Goal: Task Accomplishment & Management: Complete application form

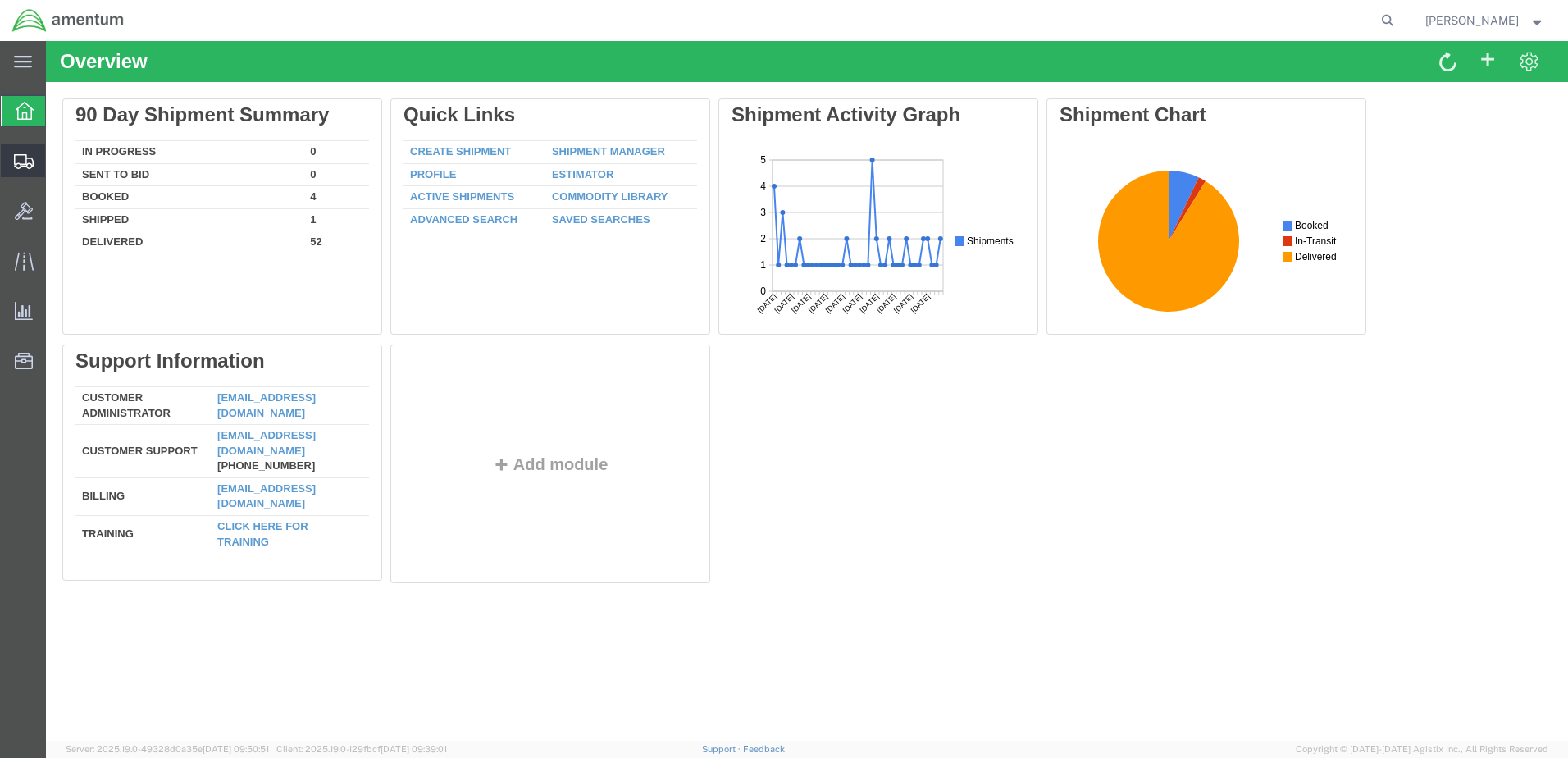
click at [0, 0] on span "Create Shipment" at bounding box center [0, 0] width 0 height 0
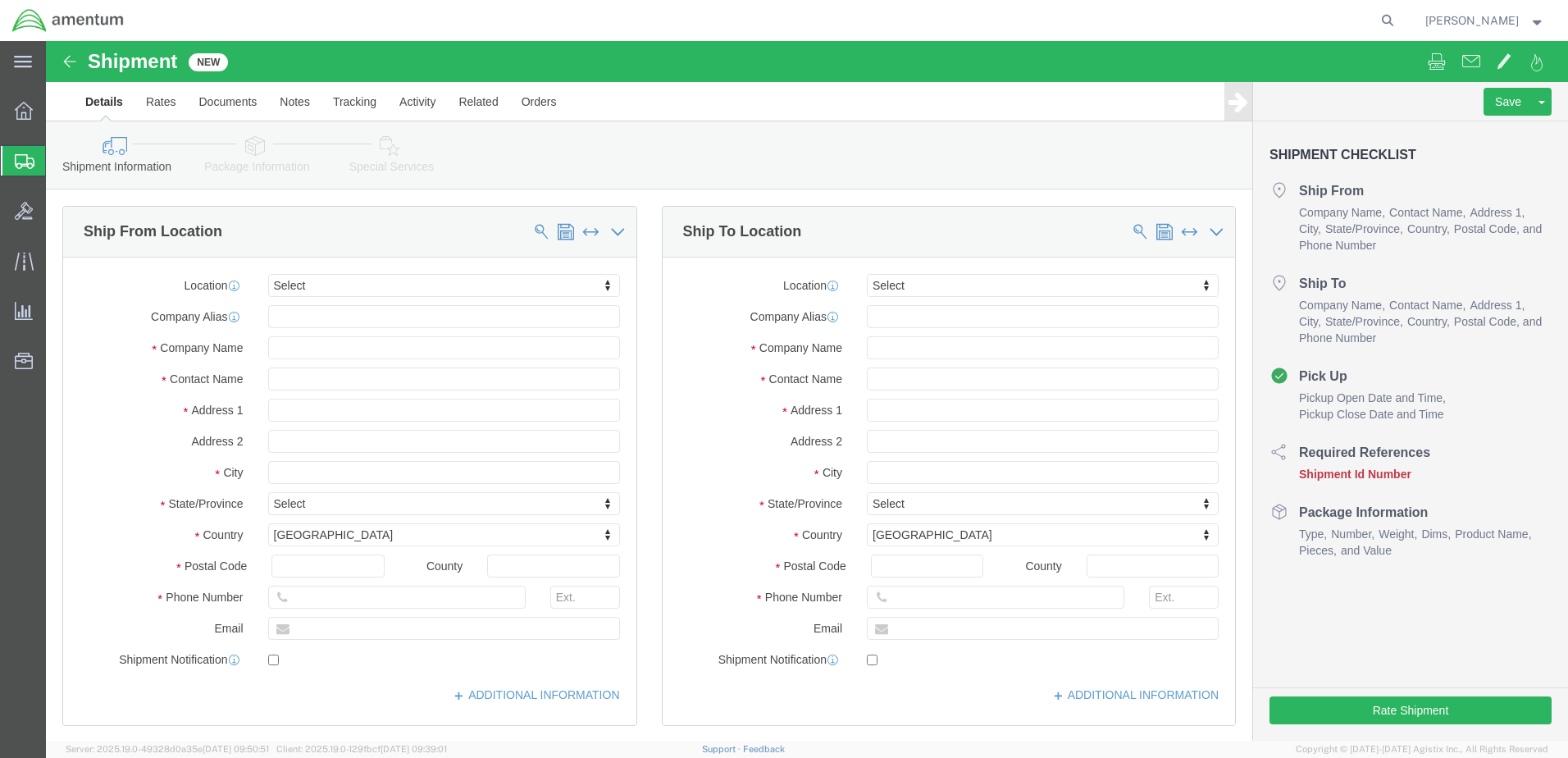
select select
click input "text"
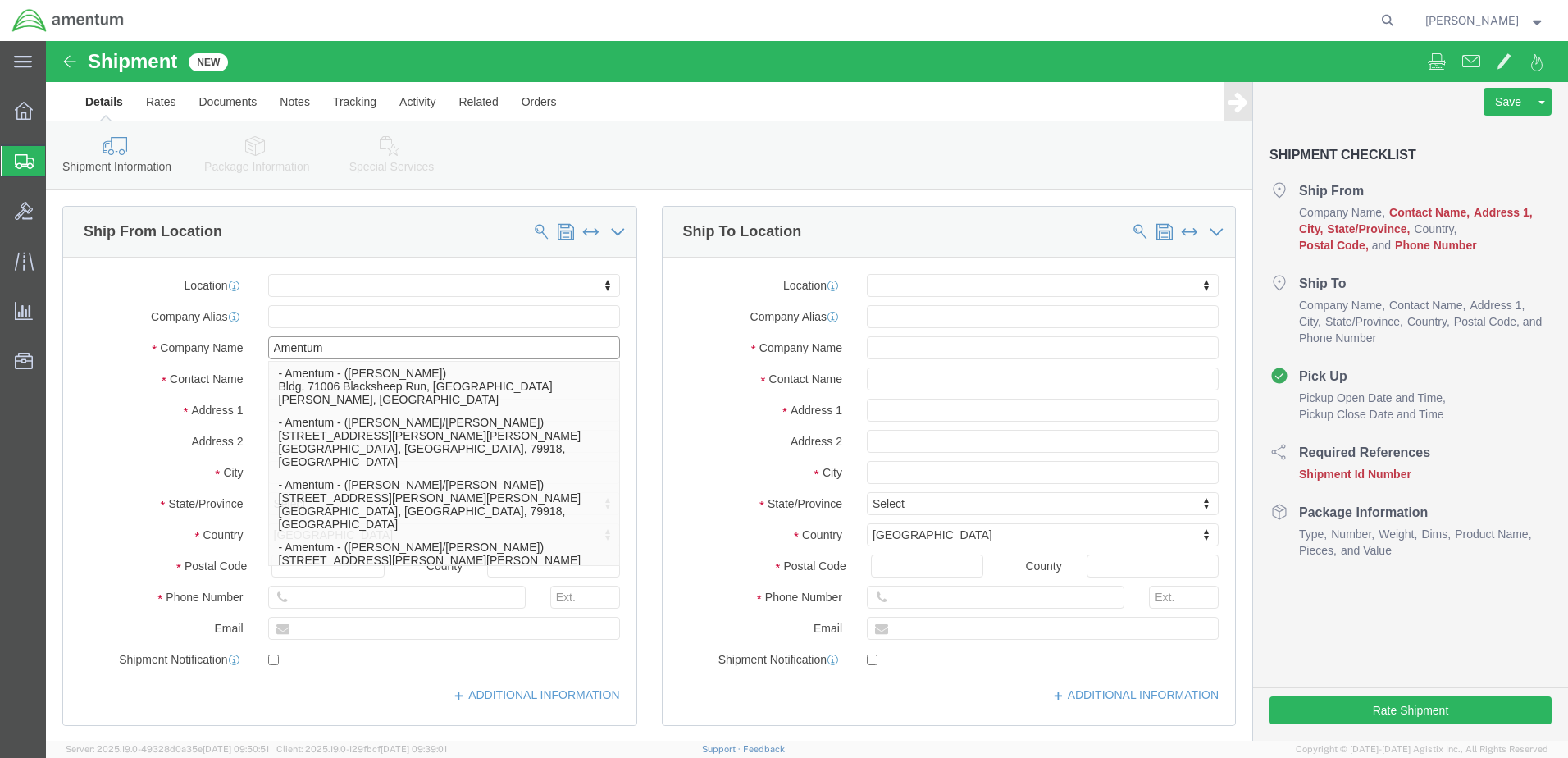
type input "Amentum"
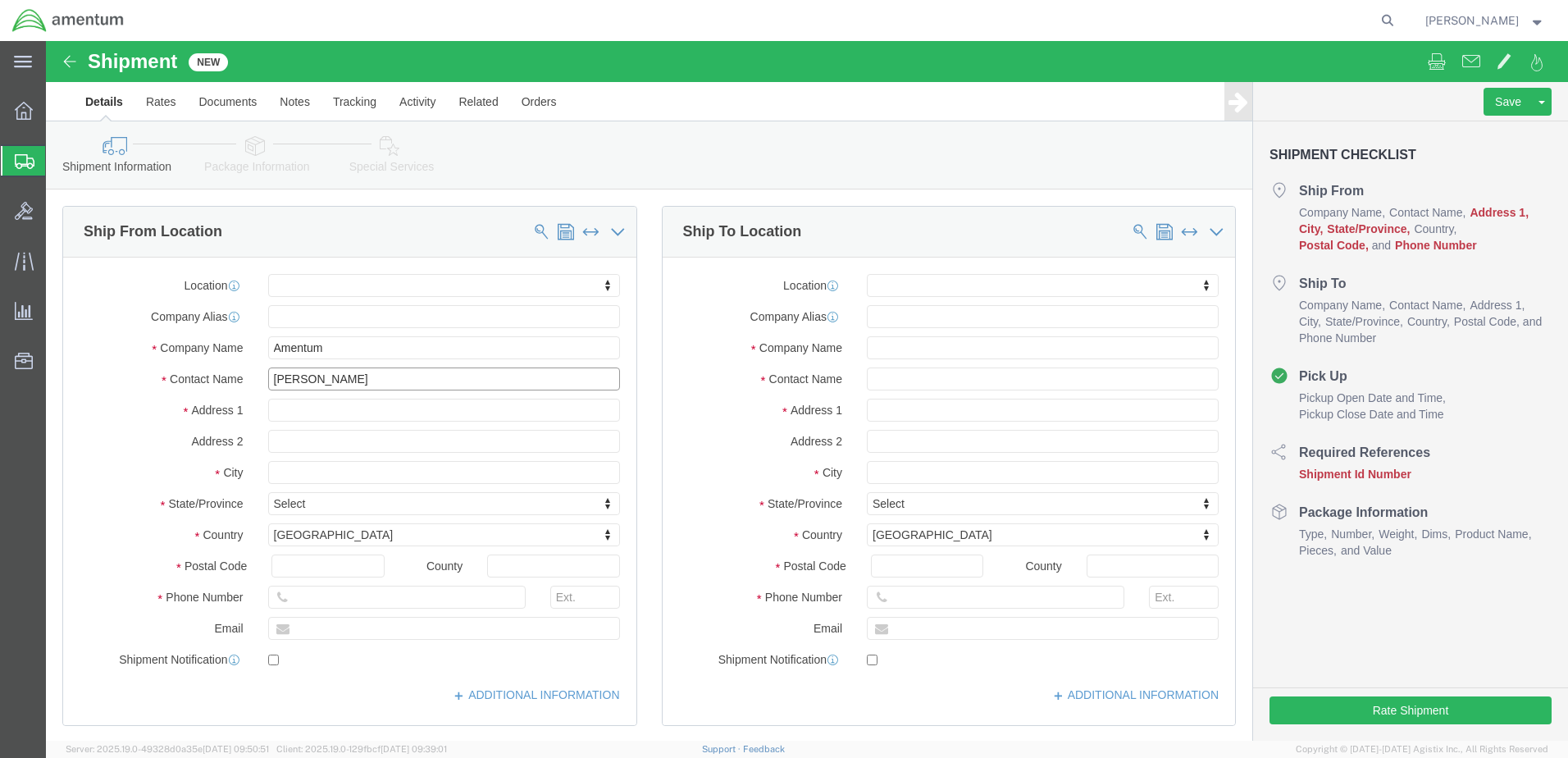
type input "[PERSON_NAME]"
type input "100 Minuteman Pkwy"
select select
type input "Frankfort"
select select
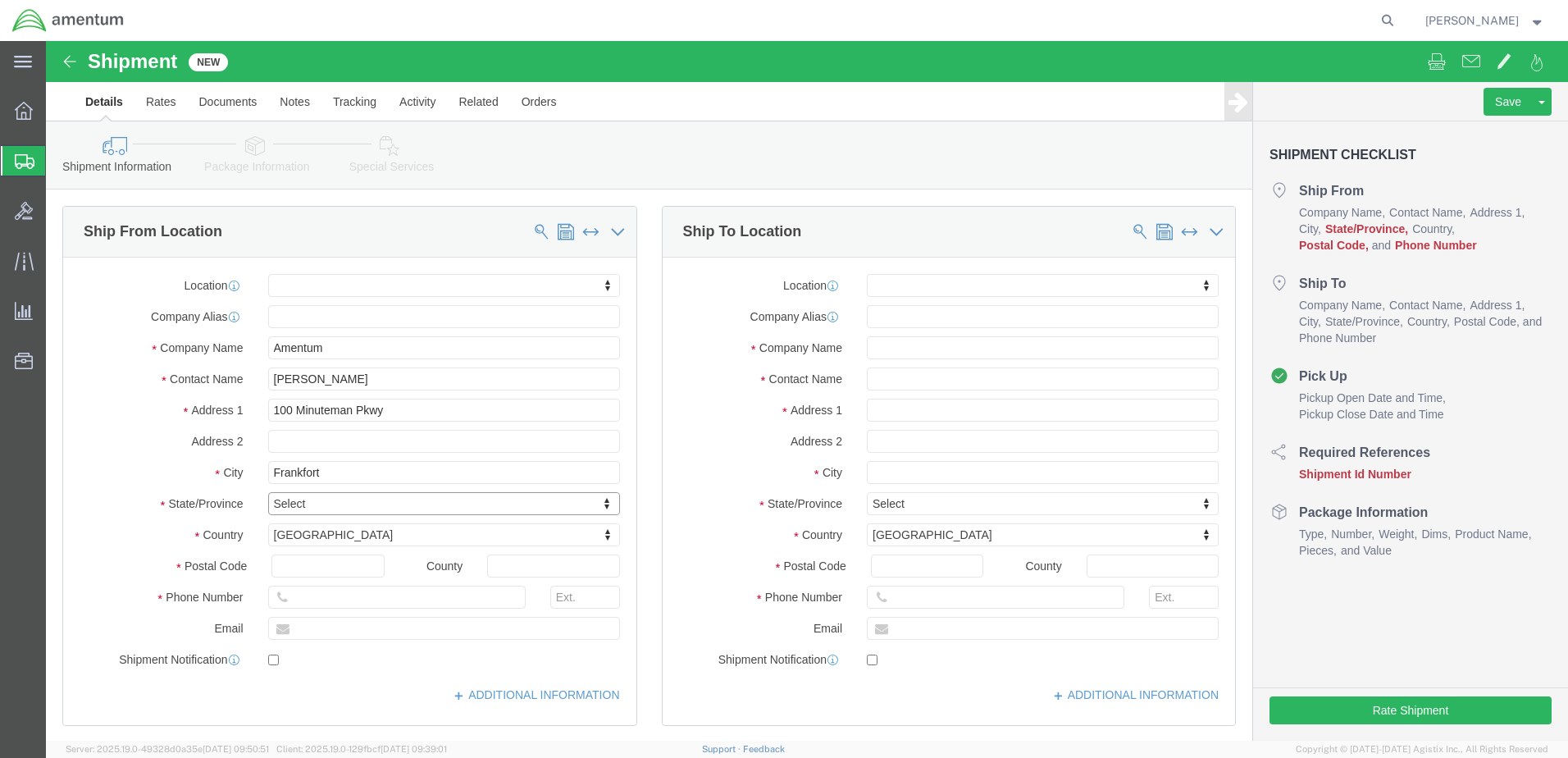
type input "k"
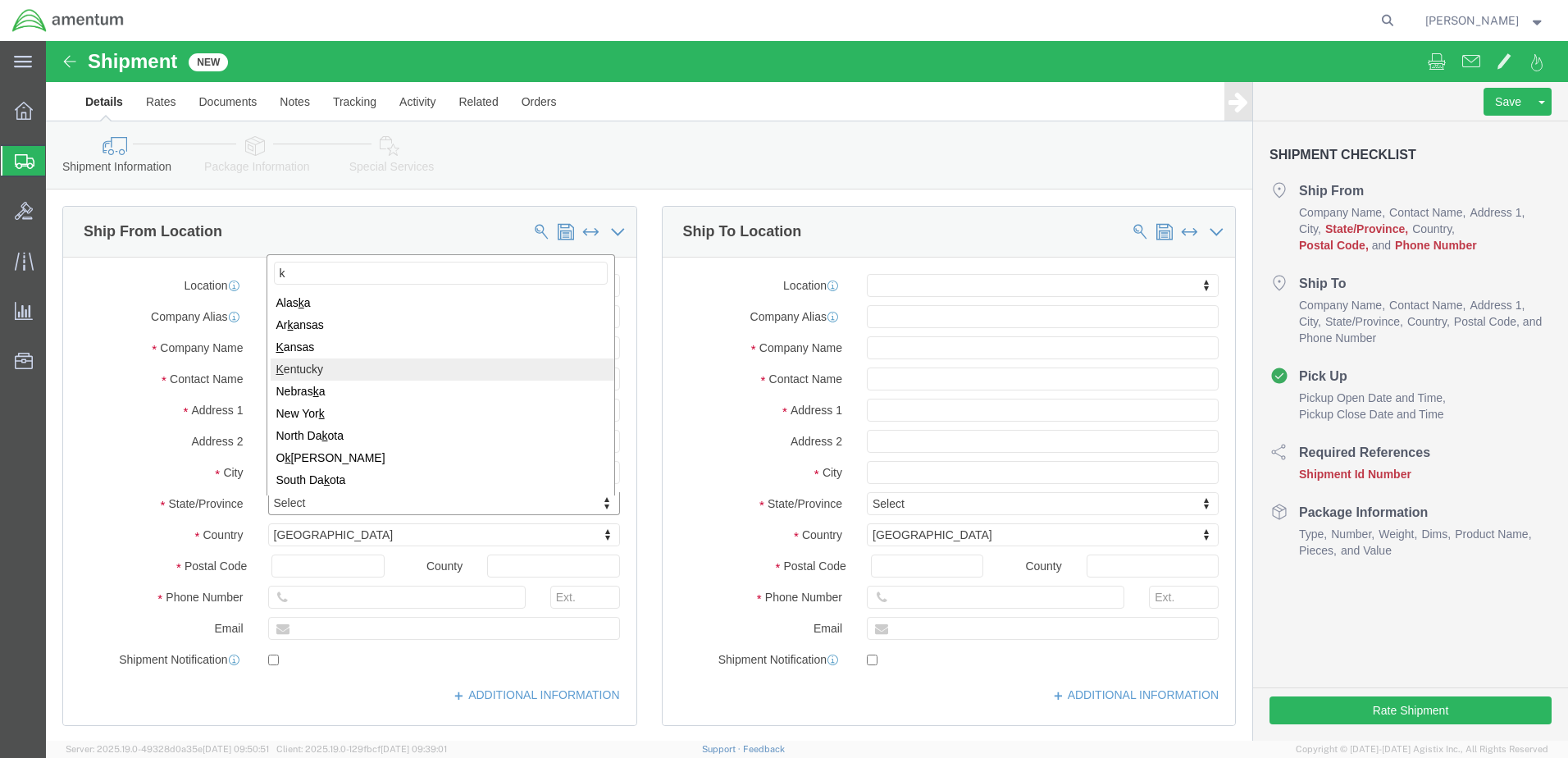
select select
select select "KY"
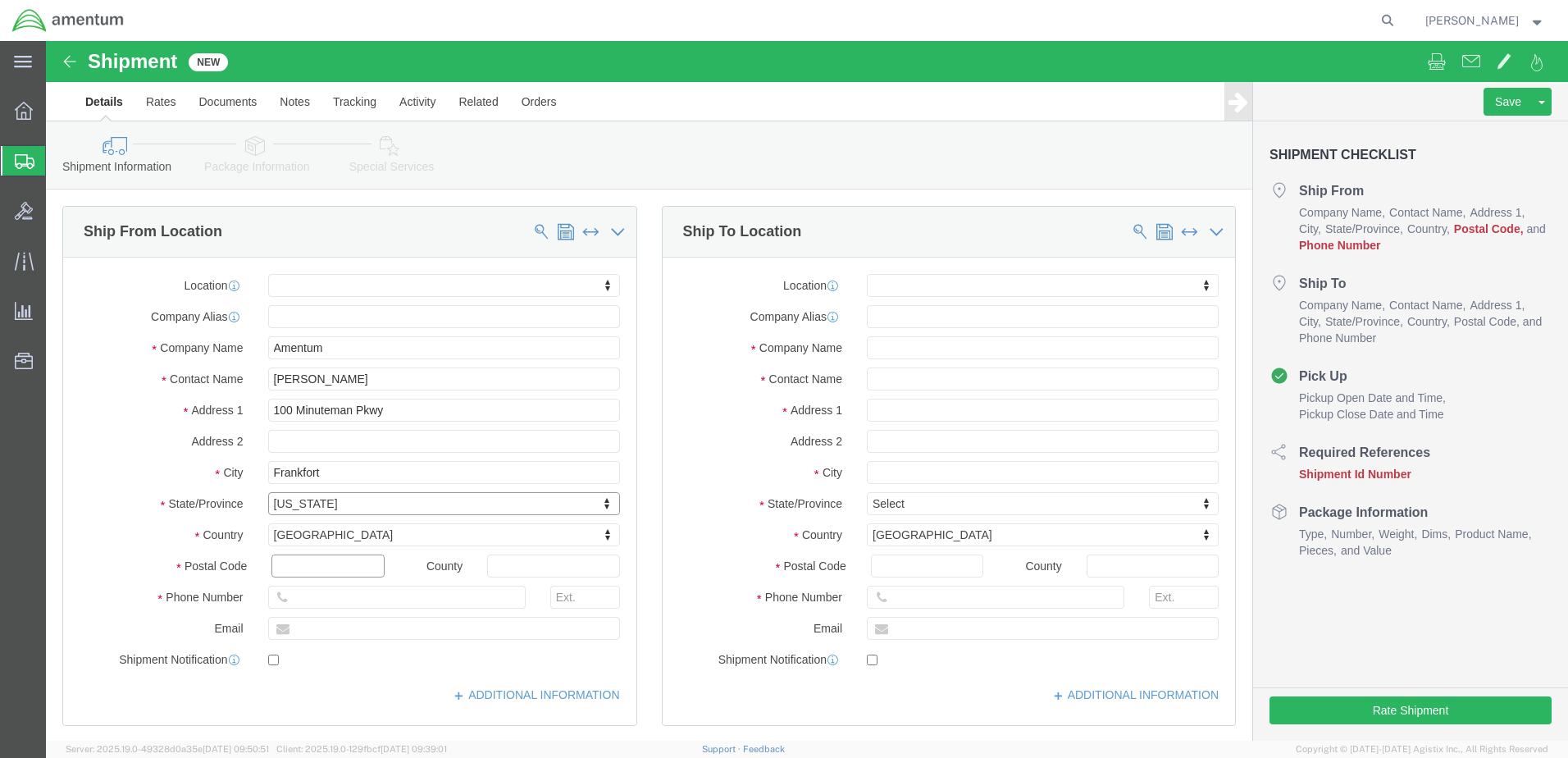
click input "text"
type input "6"
type input "40601"
select select
click input "text"
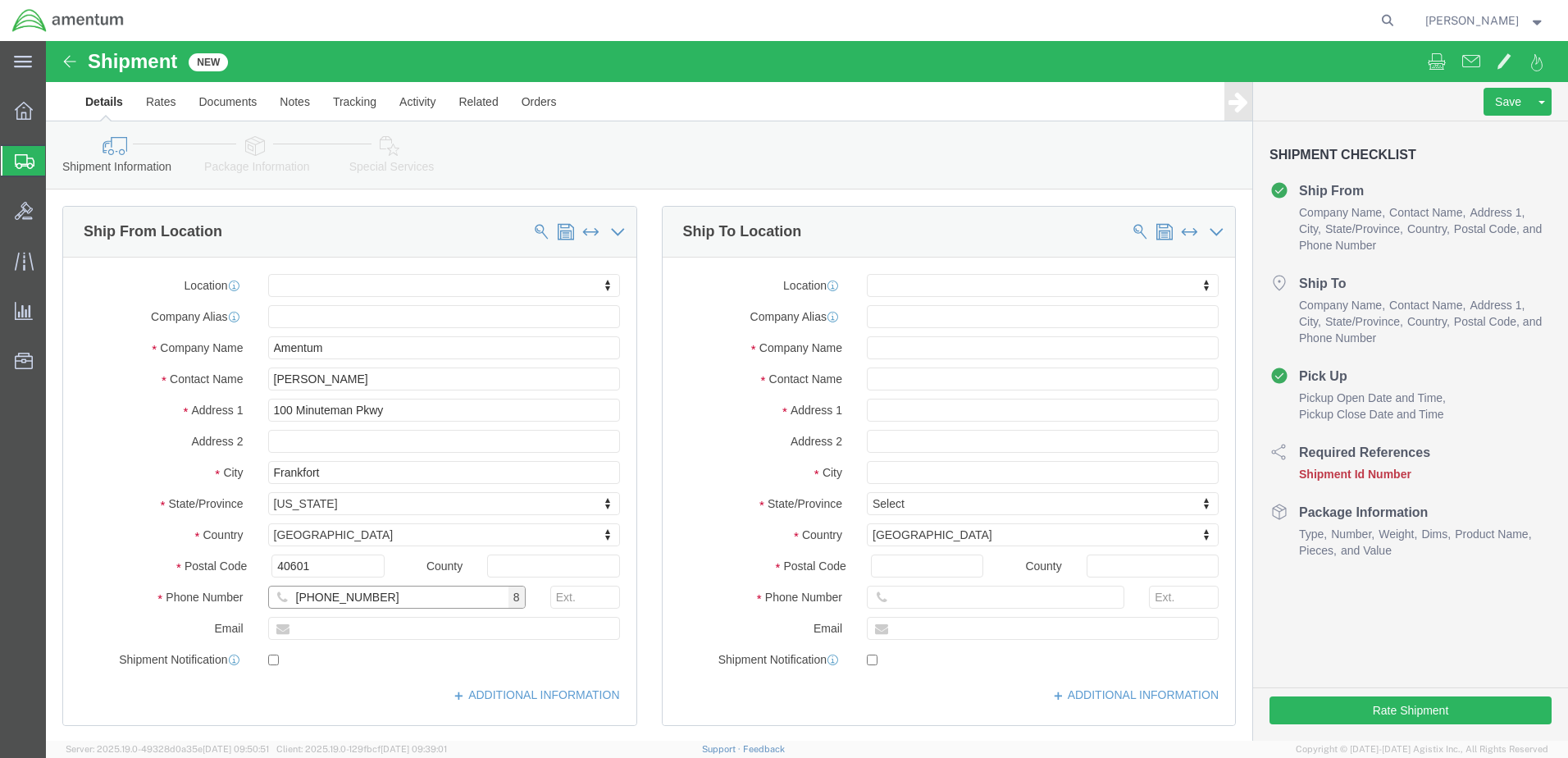
type input "[PHONE_NUMBER]"
click input "text"
type input "[PERSON_NAME][EMAIL_ADDRESS][DOMAIN_NAME]"
checkbox input "true"
click input "text"
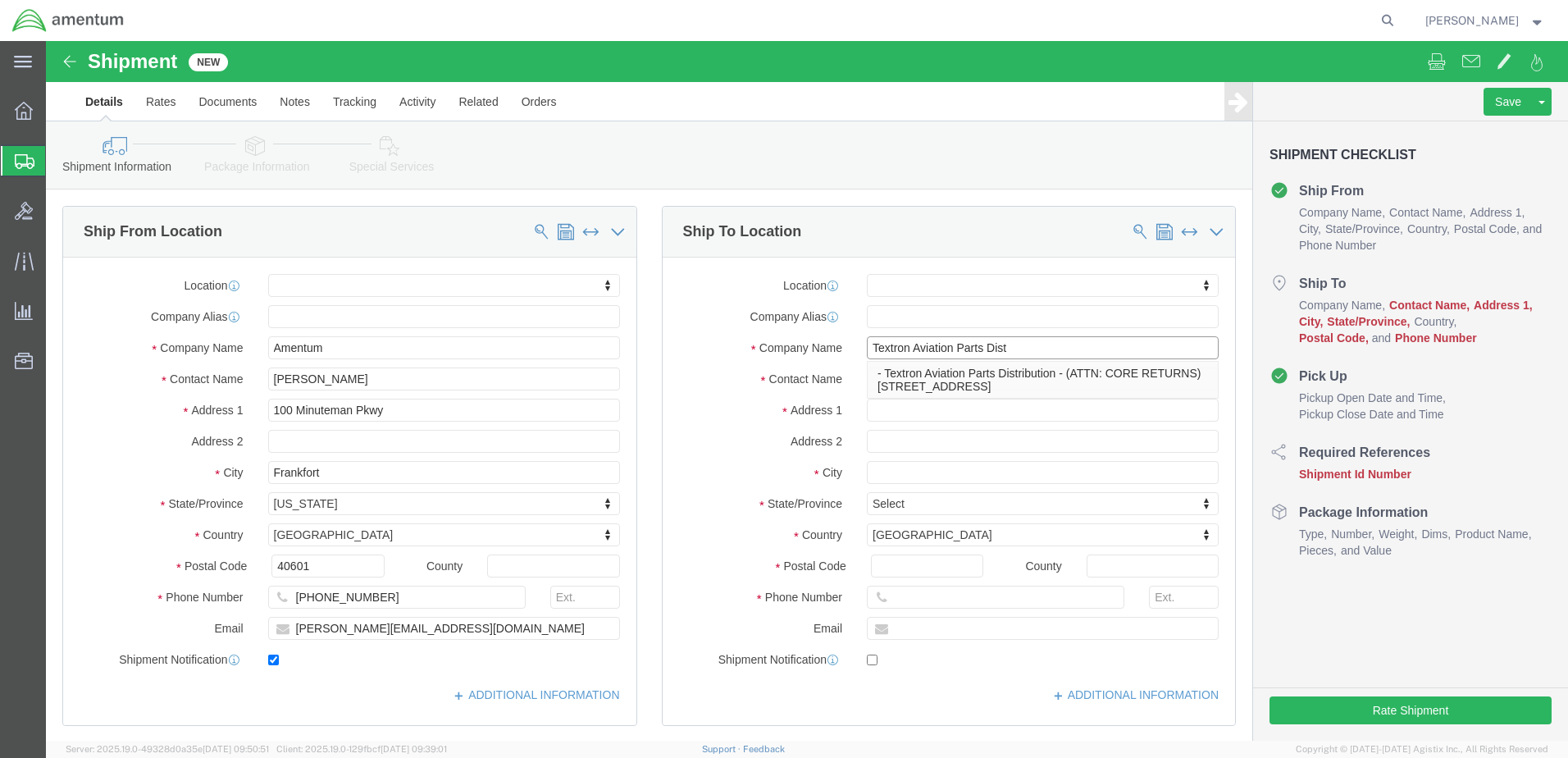
type input "Textron Aviation Parts Dist"
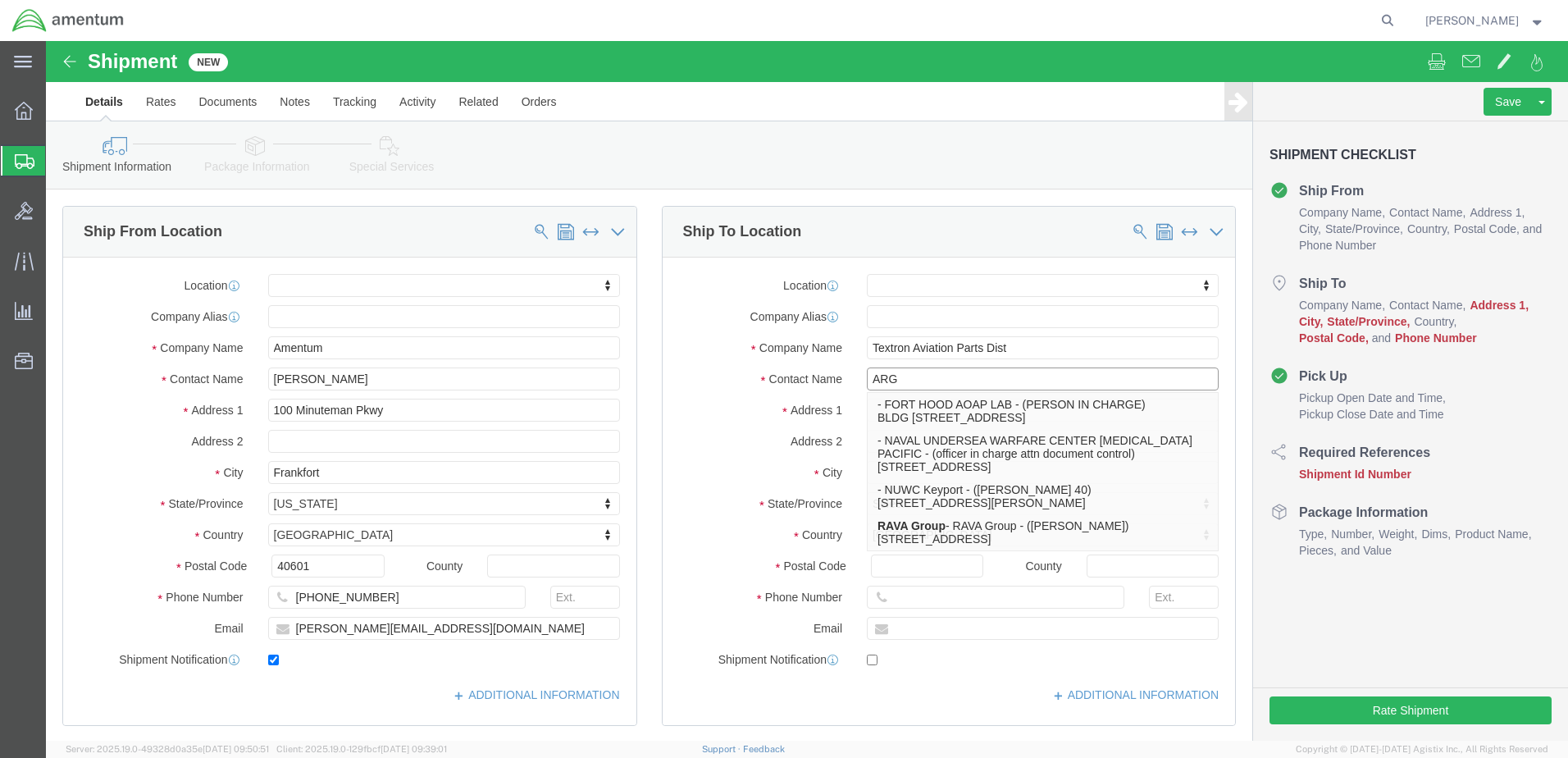
type input "ARG"
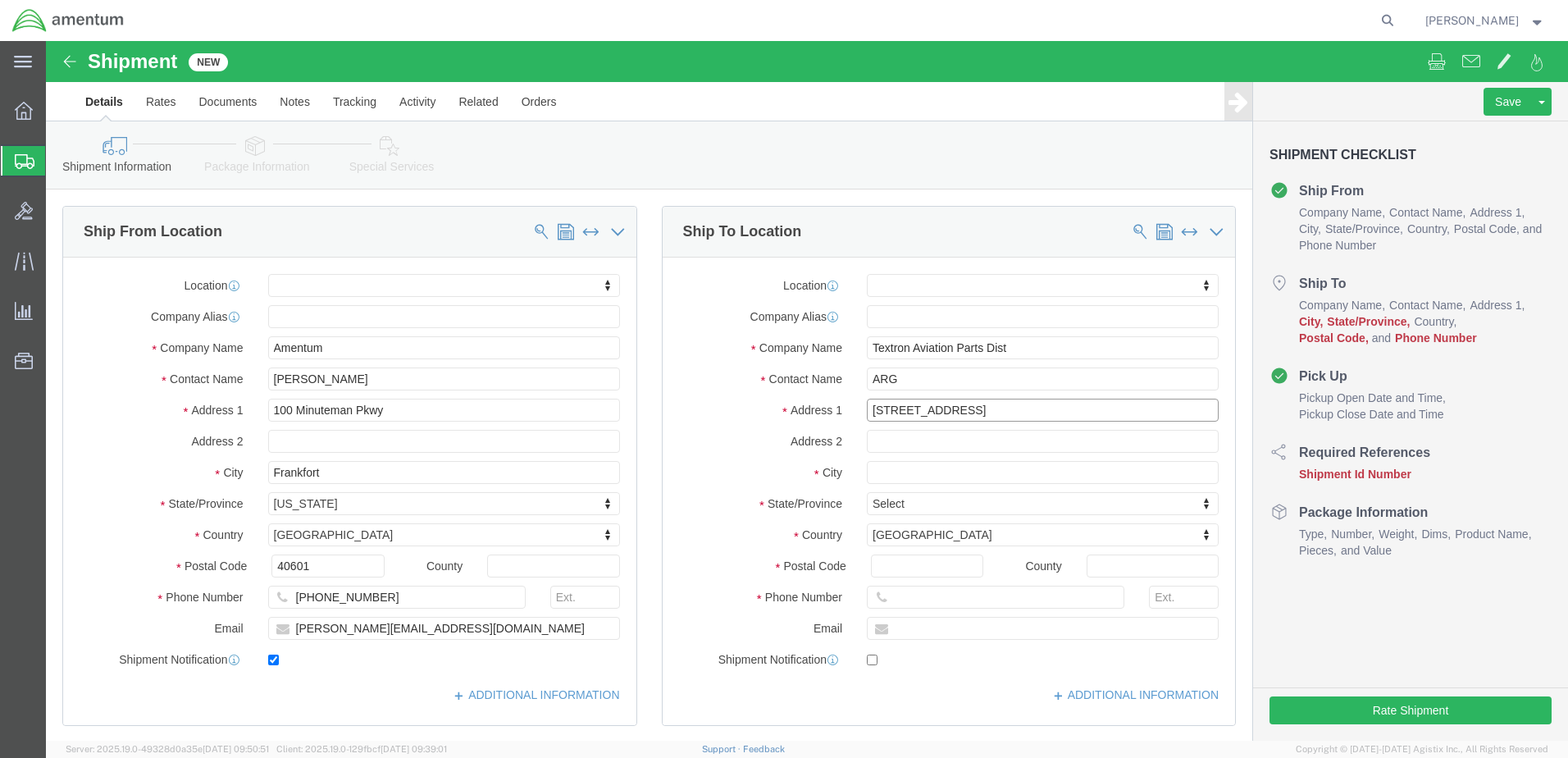
type input "[STREET_ADDRESS]"
select select
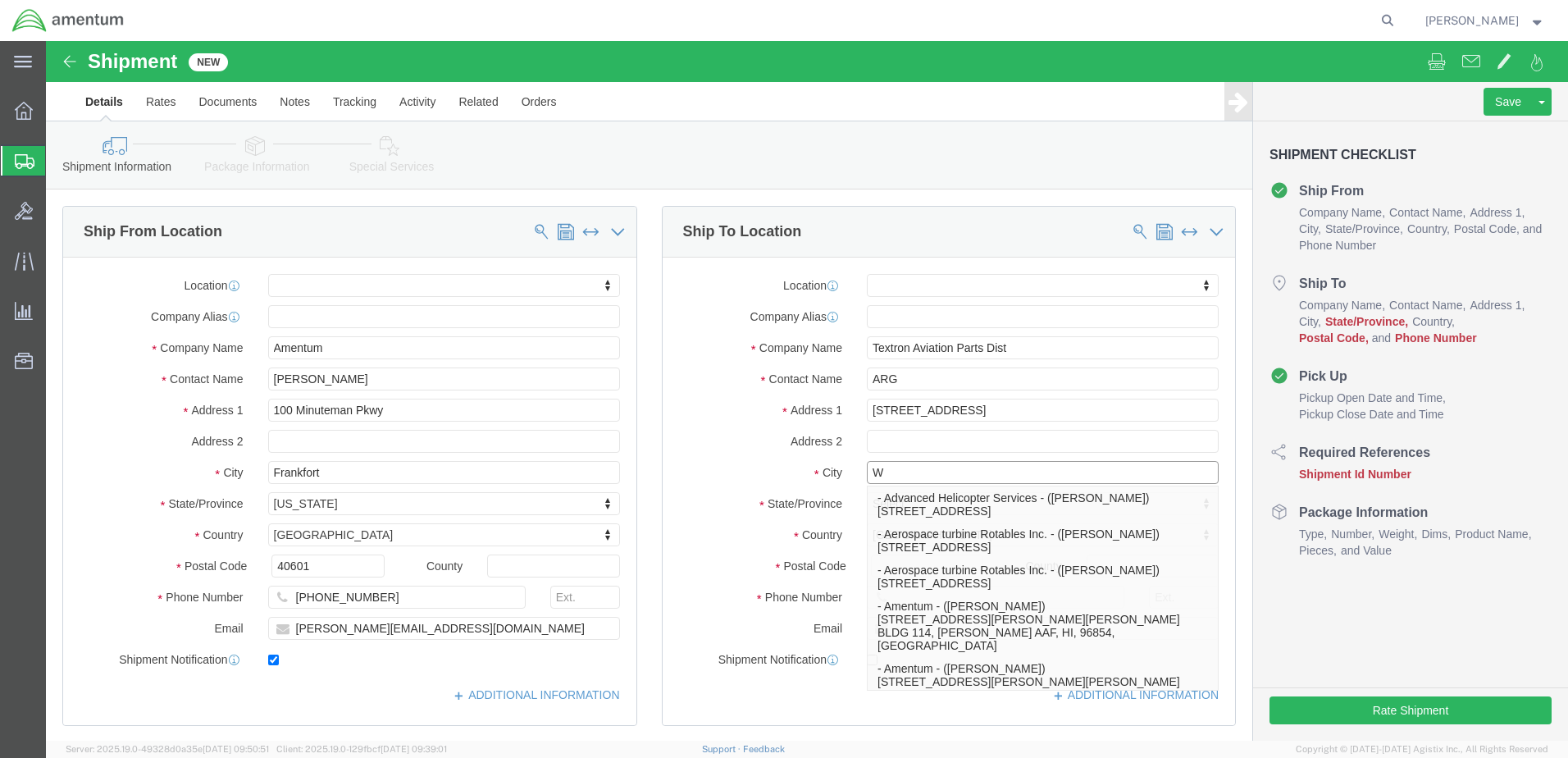
type input "W"
select select
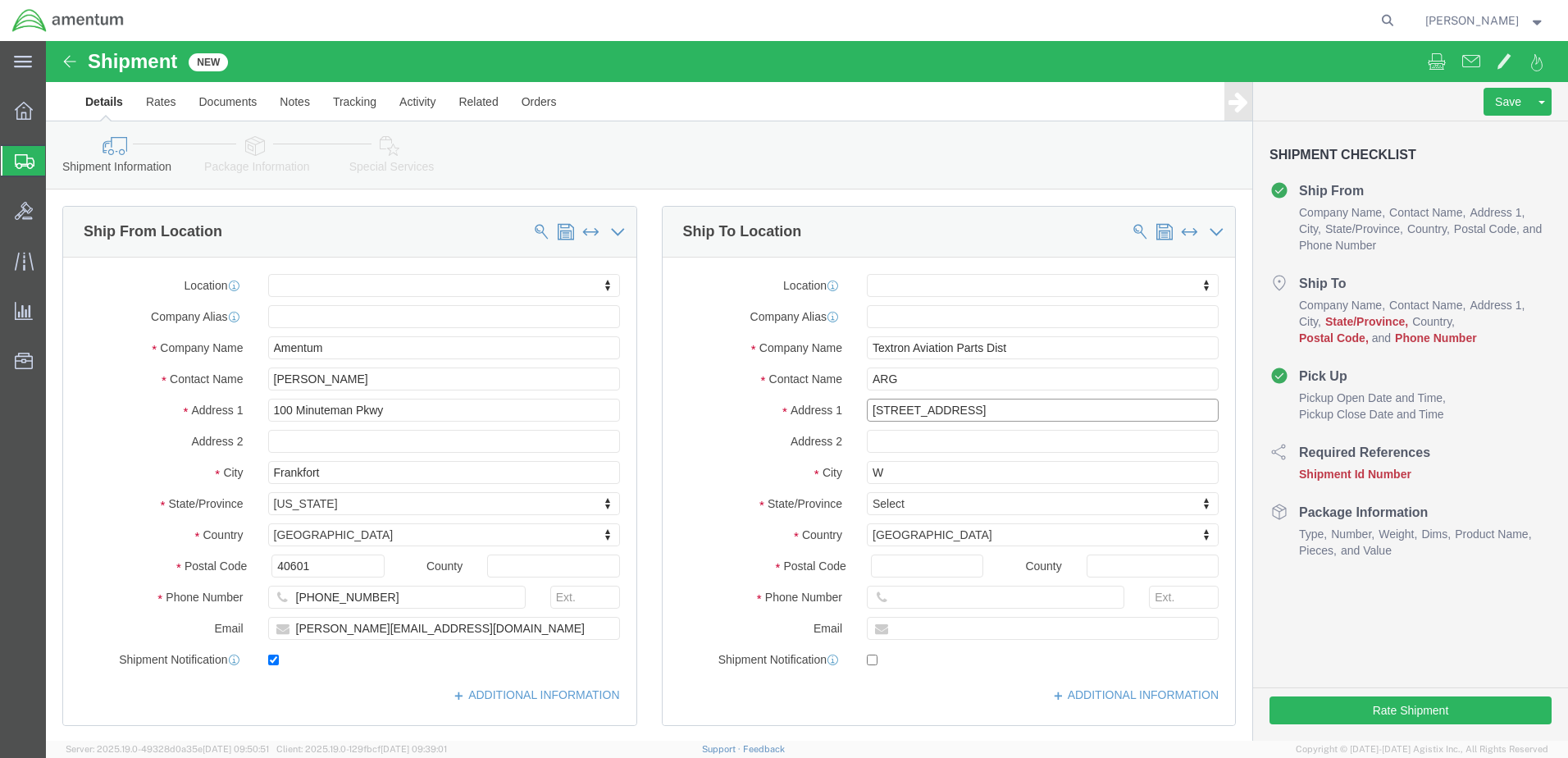
click input "[STREET_ADDRESS]"
type input "[STREET_ADDRESS]"
select select
click input "text"
type input "DOCK R6"
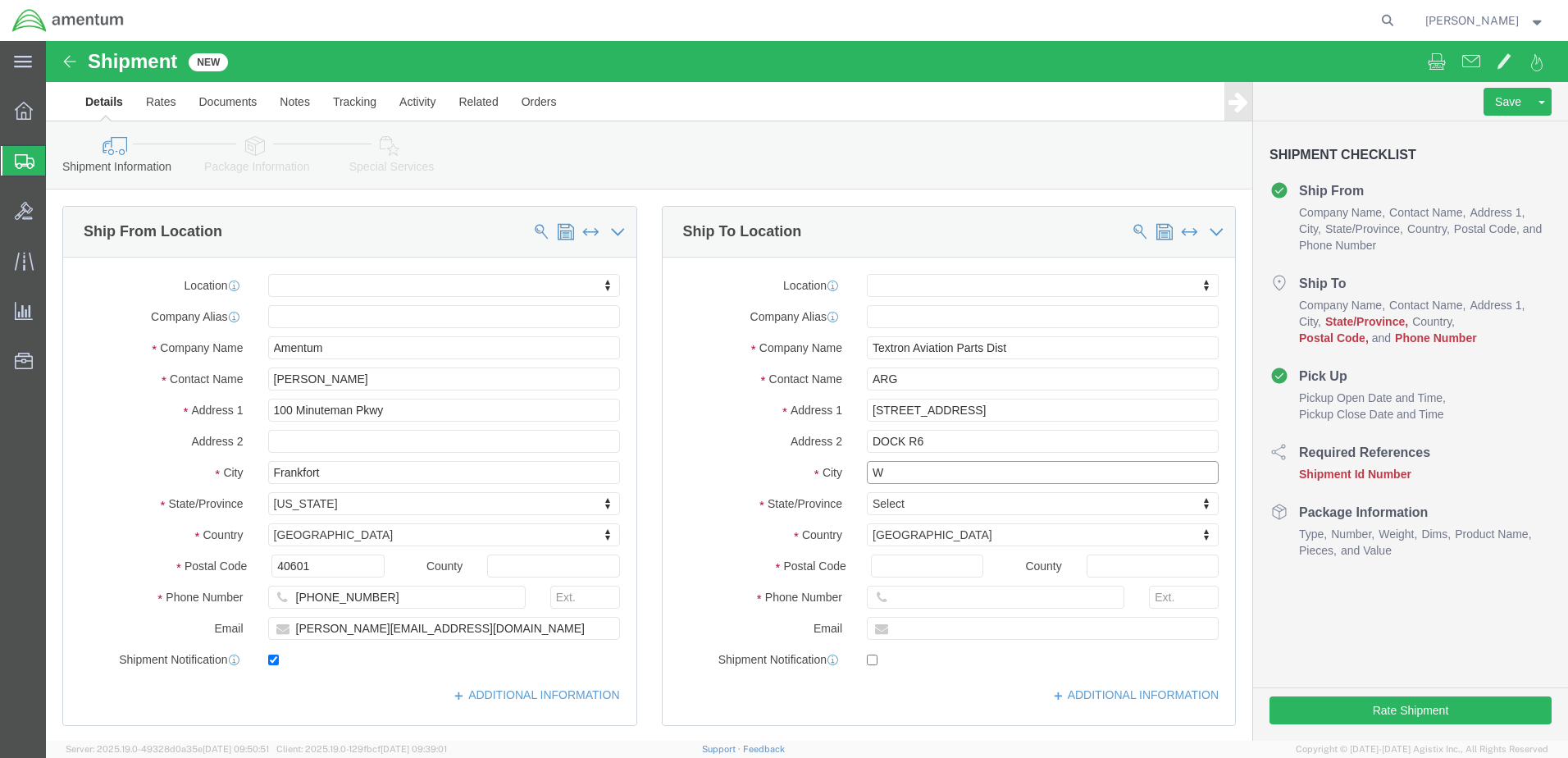
click input "W"
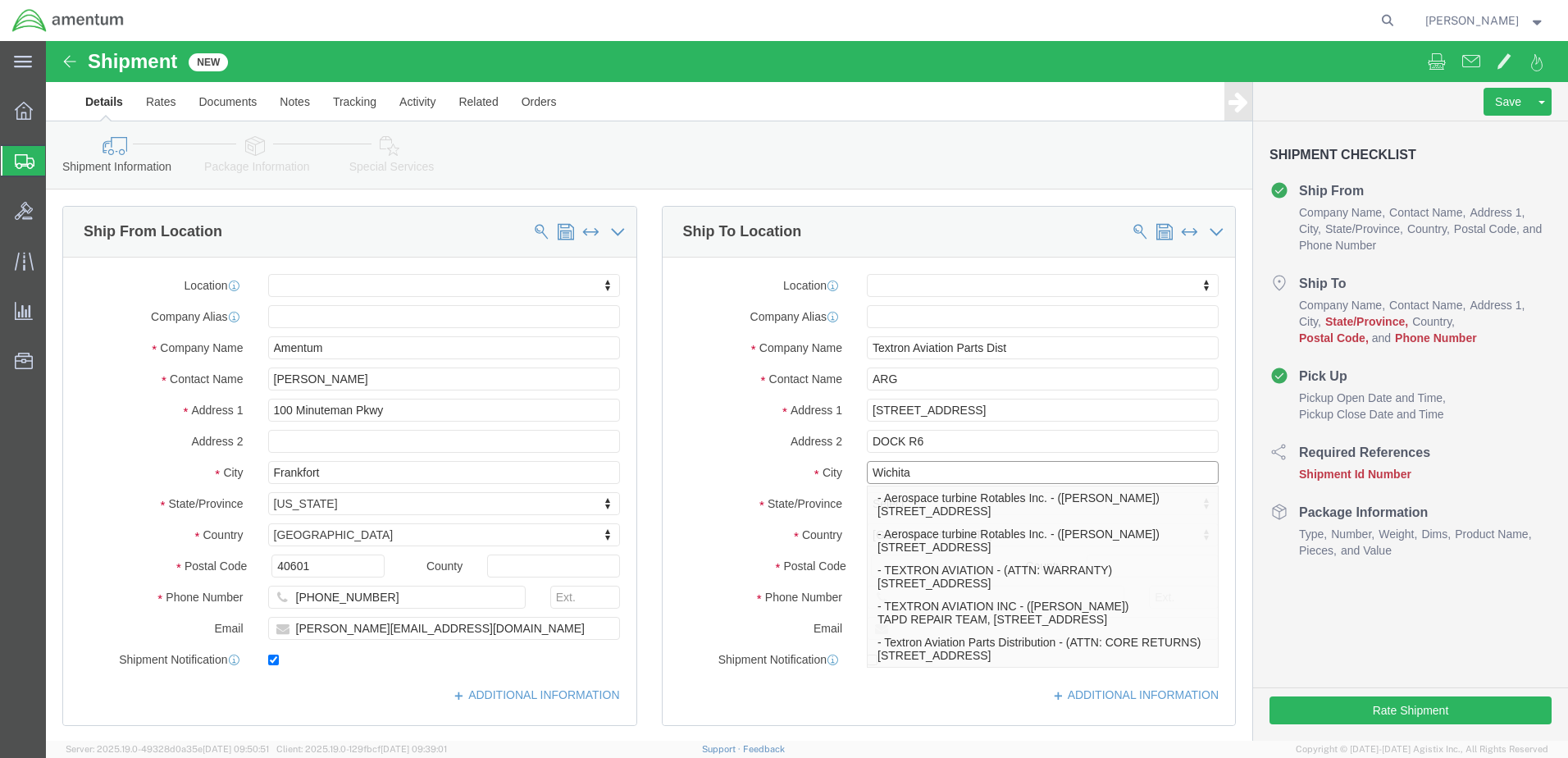
type input "Wichita"
select select
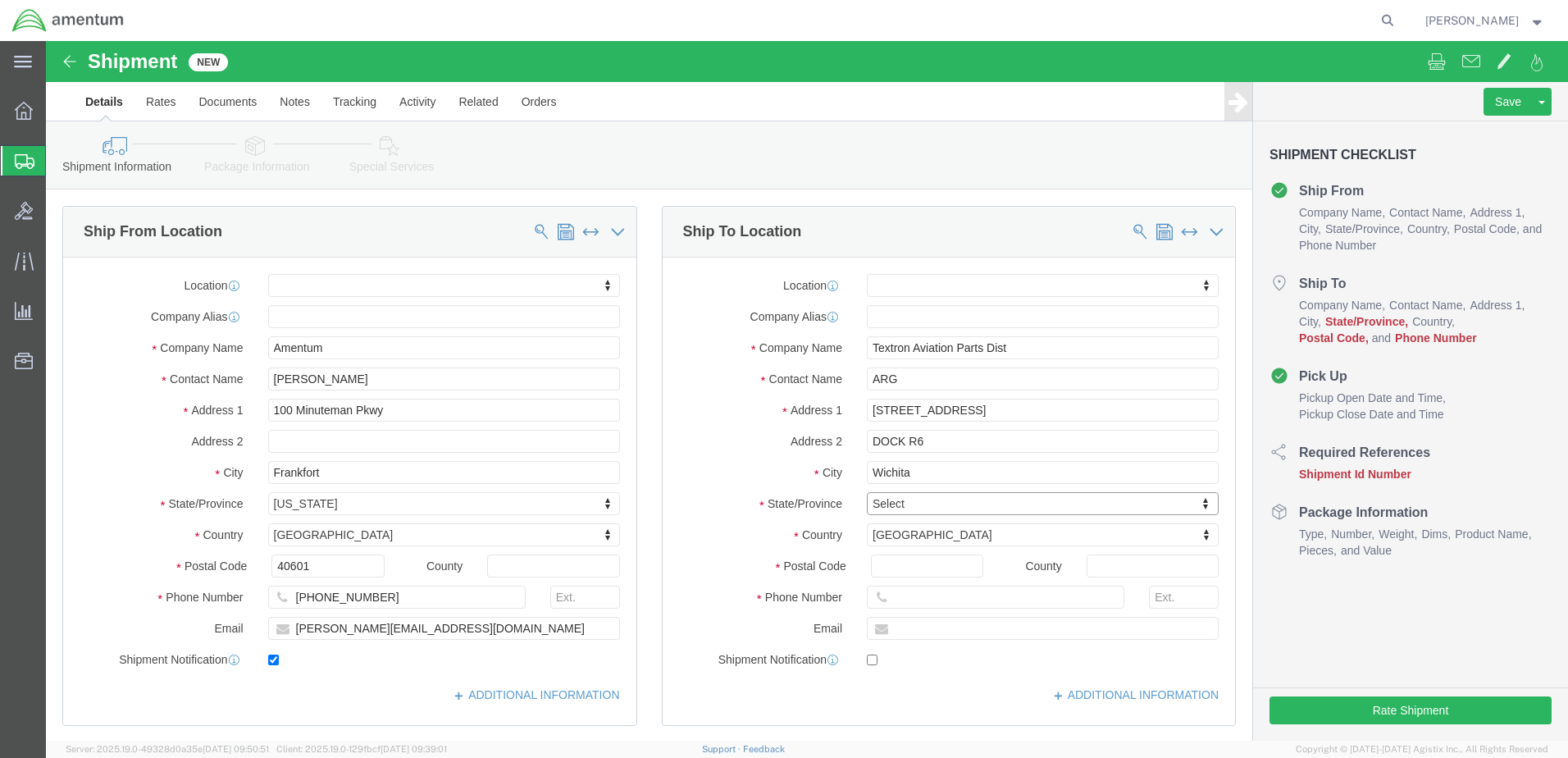
type input "k"
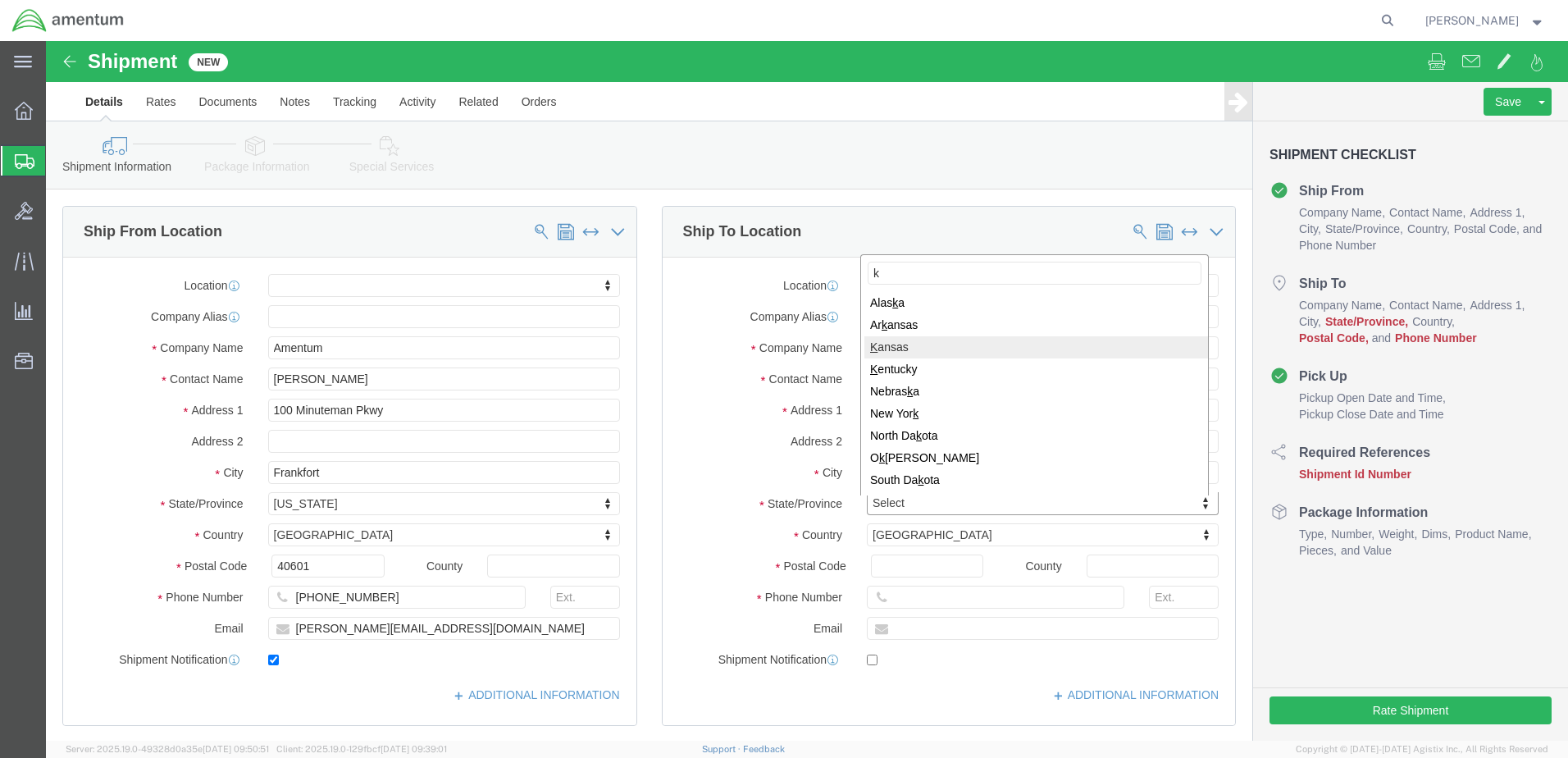
select select
select select "KS"
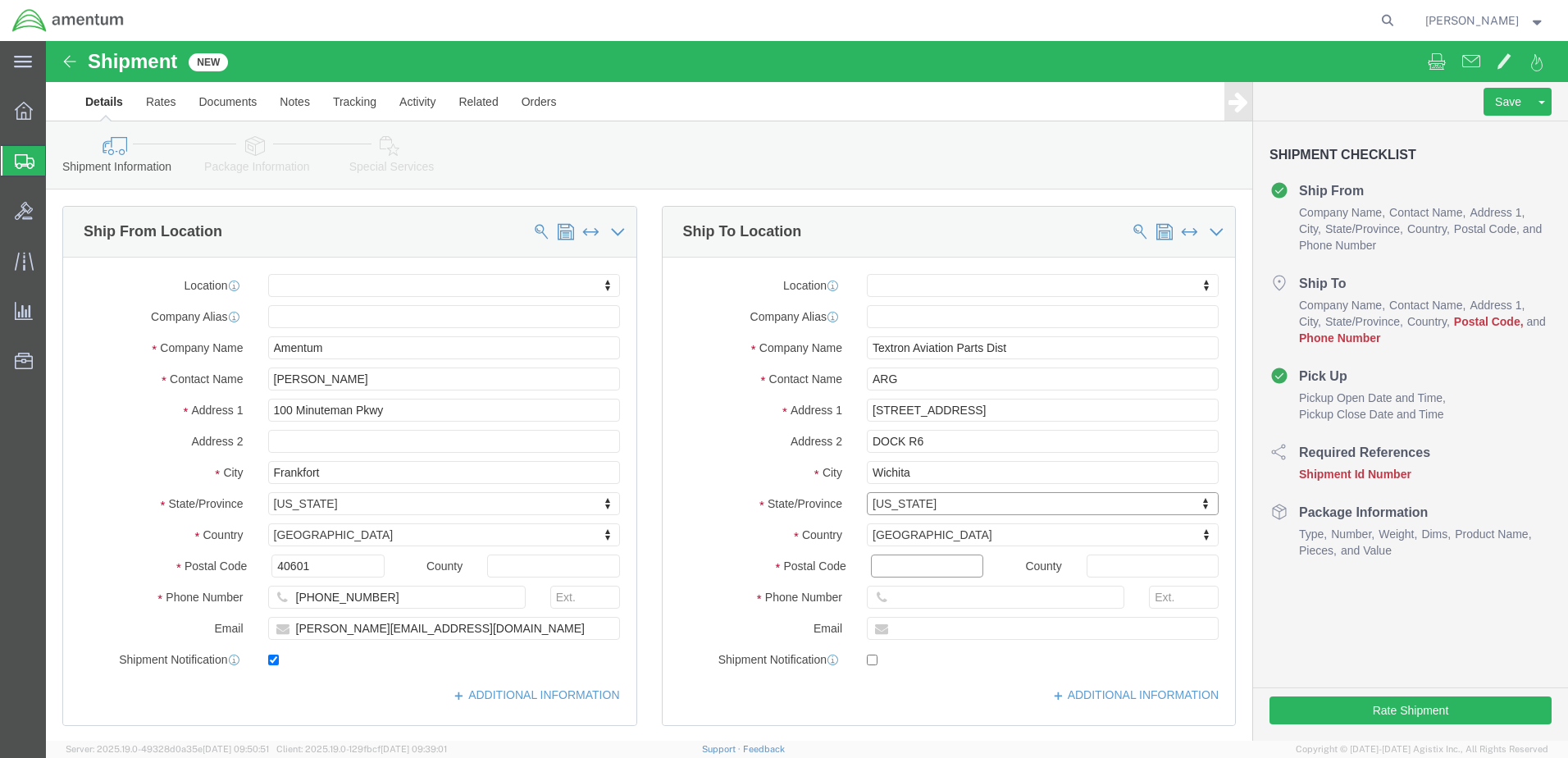
click input "Postal Code"
type input "67215"
select select
click input "text"
type input "[PHONE_NUMBER]"
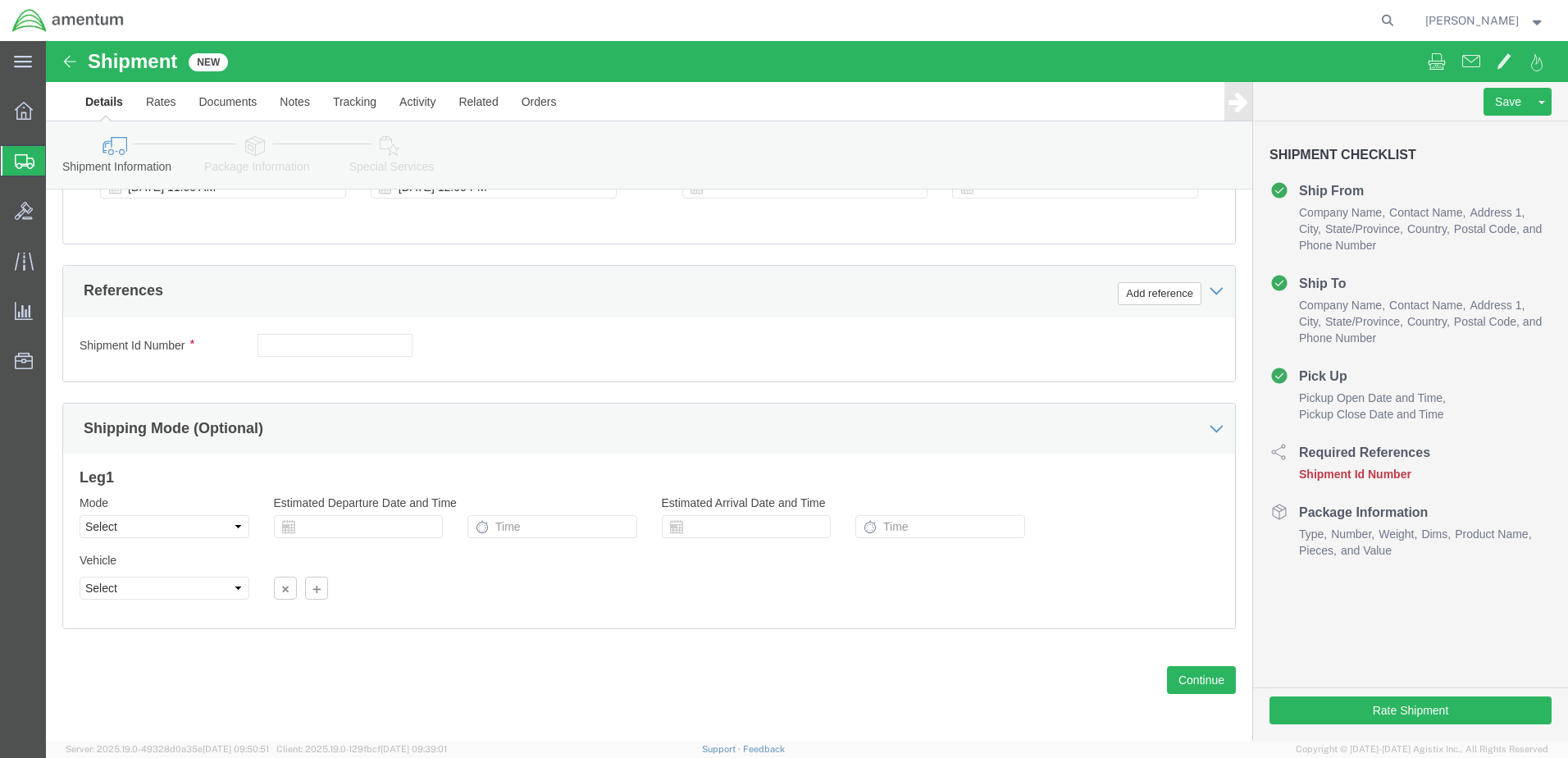
scroll to position [708, 0]
drag, startPoint x: 1170, startPoint y: 644, endPoint x: 1160, endPoint y: 644, distance: 10.0
click button "Continue"
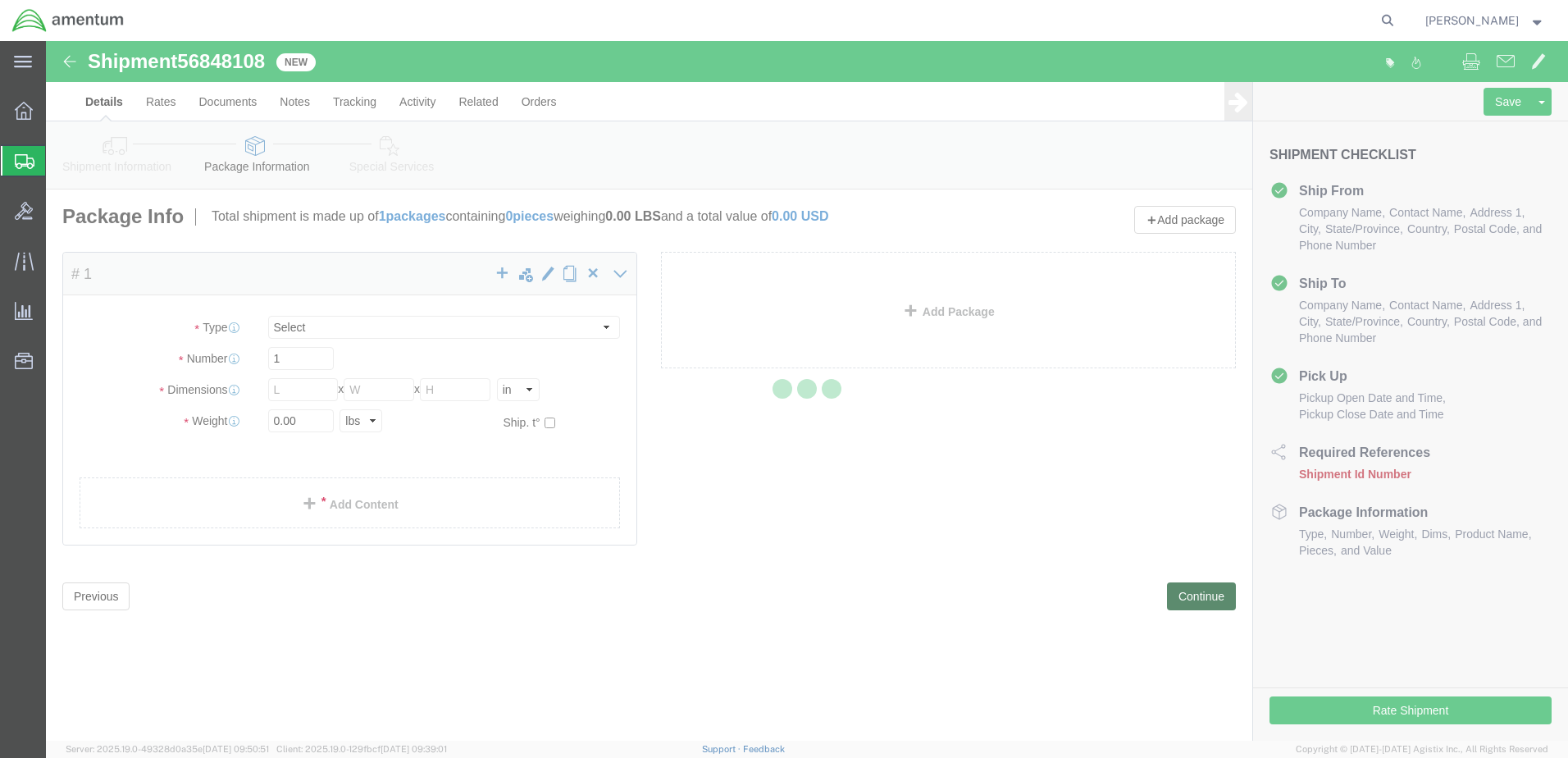
select select "CBOX"
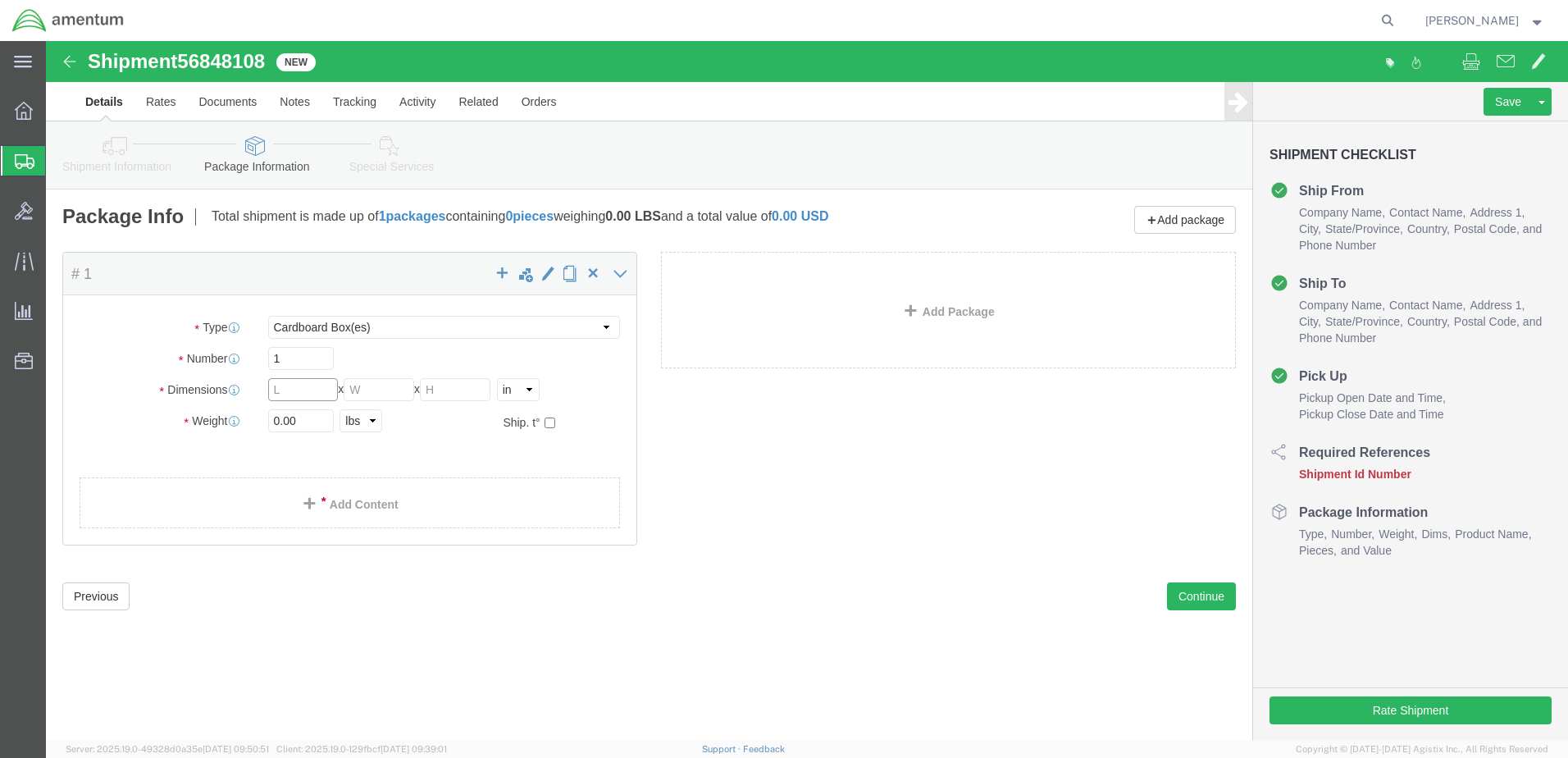
click input "text"
type input "12"
type input "5"
type input "6"
click input "0.00"
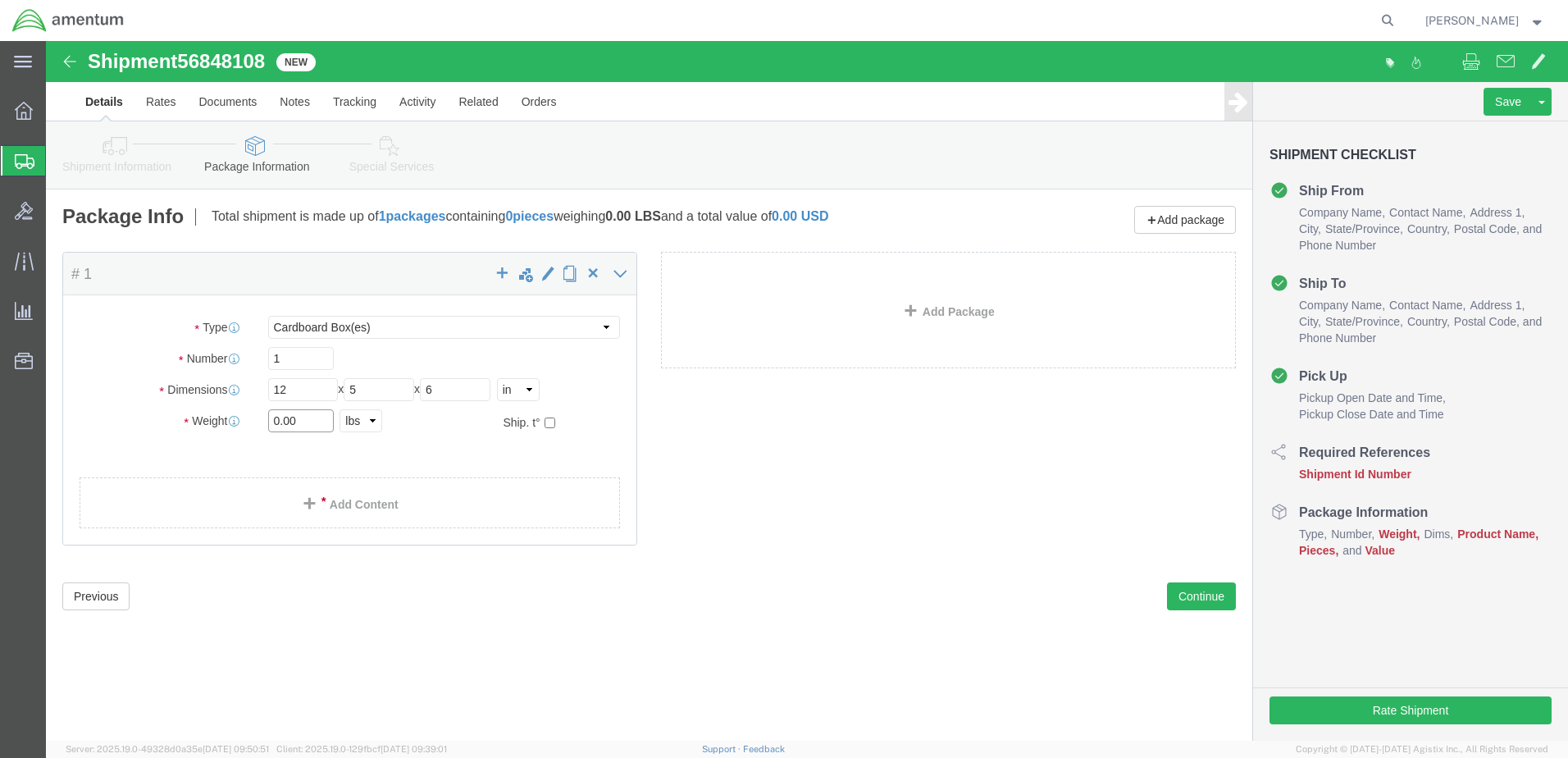
click input "0.00"
type input "2.00"
click link "Add Content"
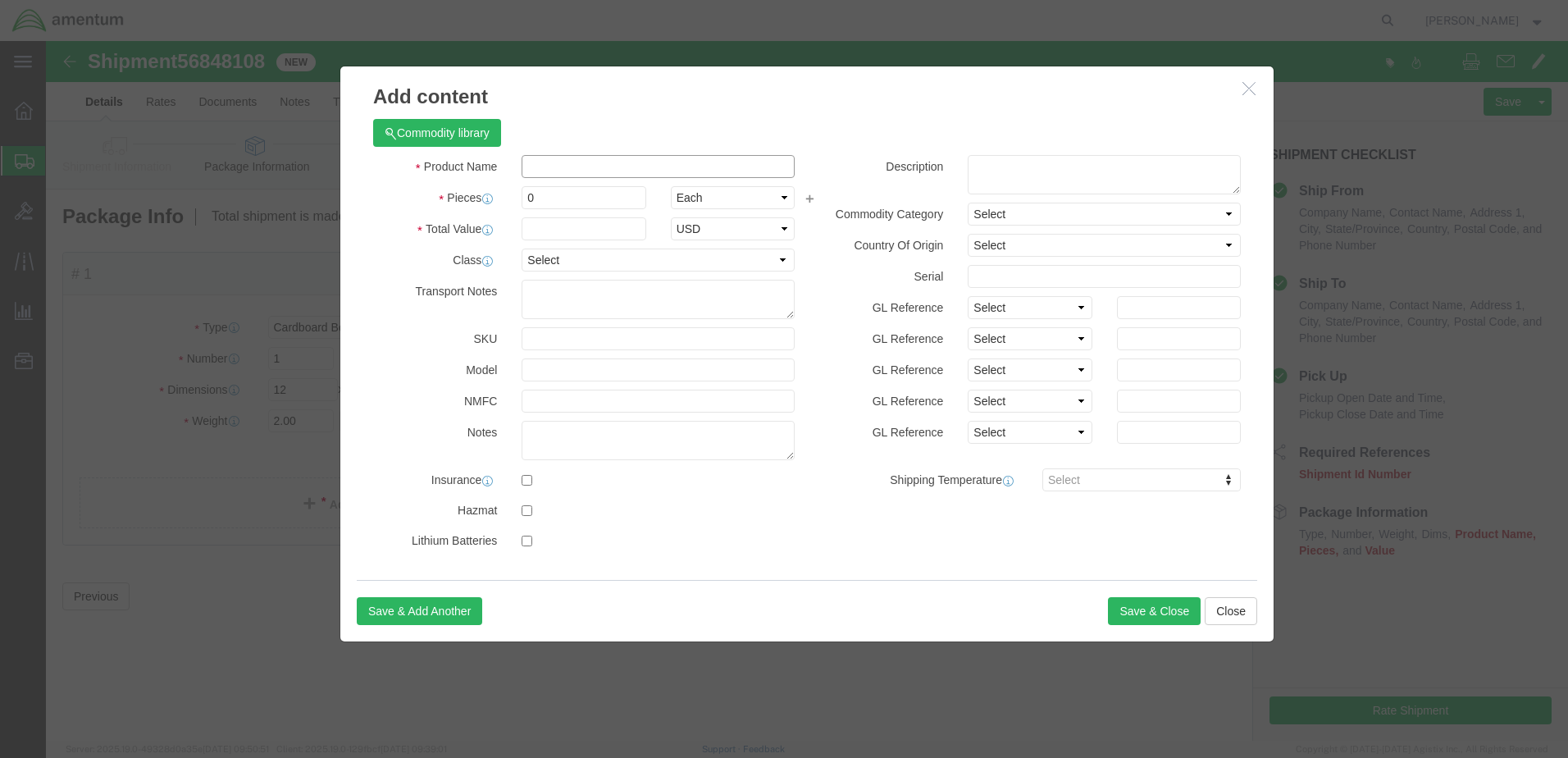
click input "text"
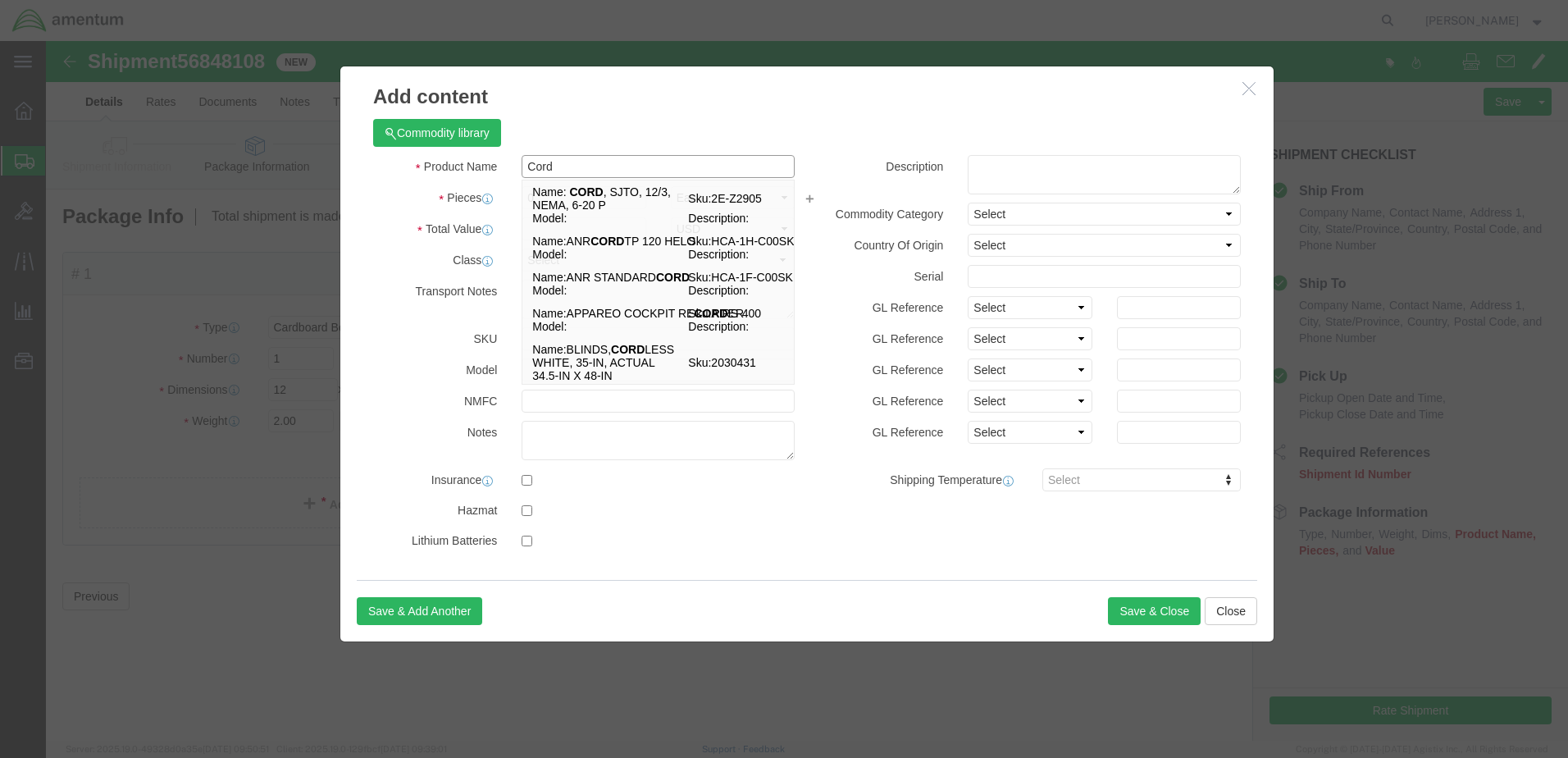
drag, startPoint x: 494, startPoint y: 155, endPoint x: 461, endPoint y: 160, distance: 33.4
click div "Product Name Cord Cord Name: CORD , SJTO, 12/3, NEMA, 6-20 P Sku: 2E-Z2905 Mode…"
type input "Cord"
click div "Product Name Cord Cord Name: CORD , SJTO, 12/3, NEMA, 6-20 P Sku: 2E-Z2905 Mode…"
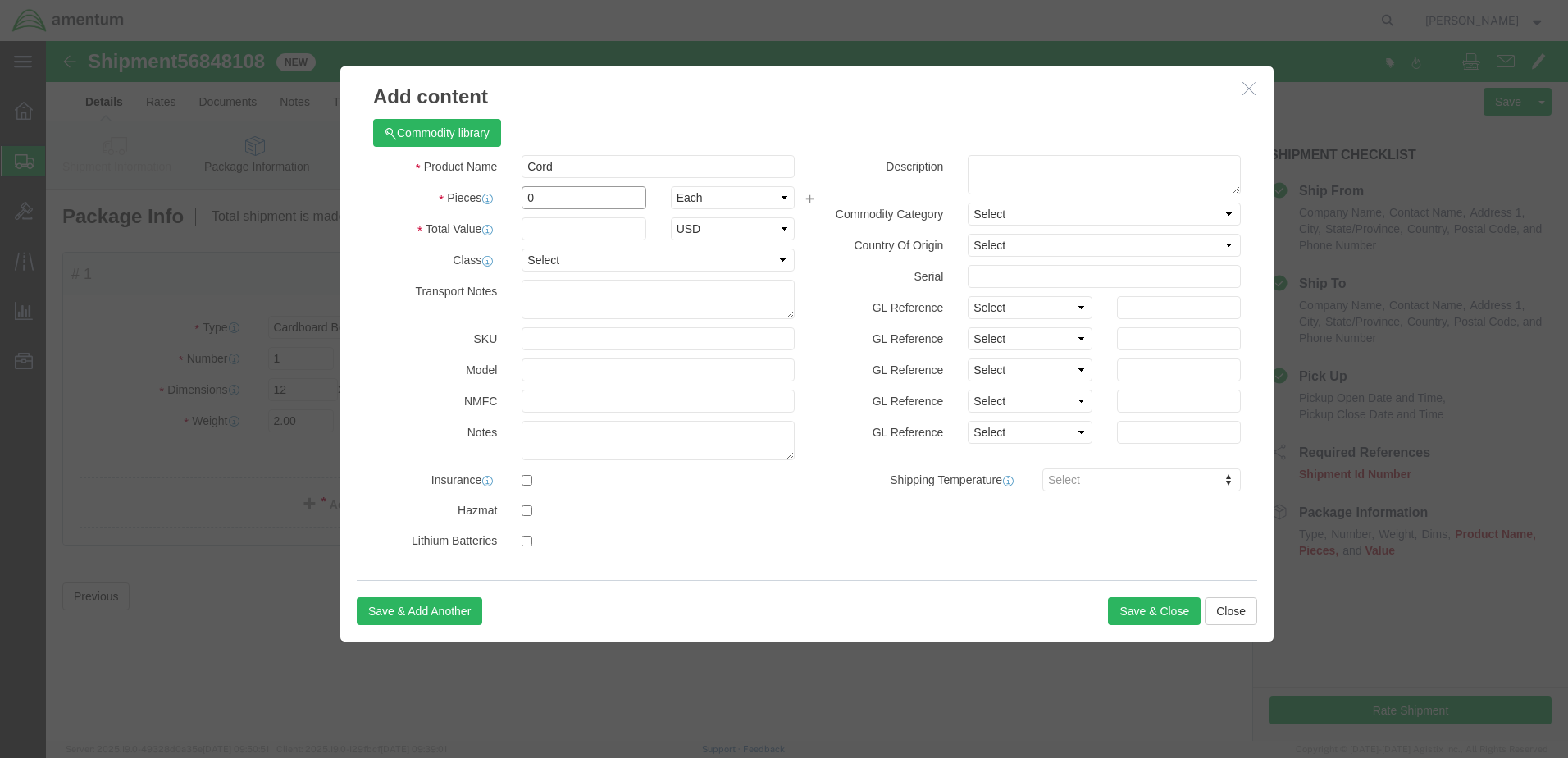
drag, startPoint x: 490, startPoint y: 158, endPoint x: 480, endPoint y: 158, distance: 10.0
click input "0"
type input "1"
click input "text"
type input "100"
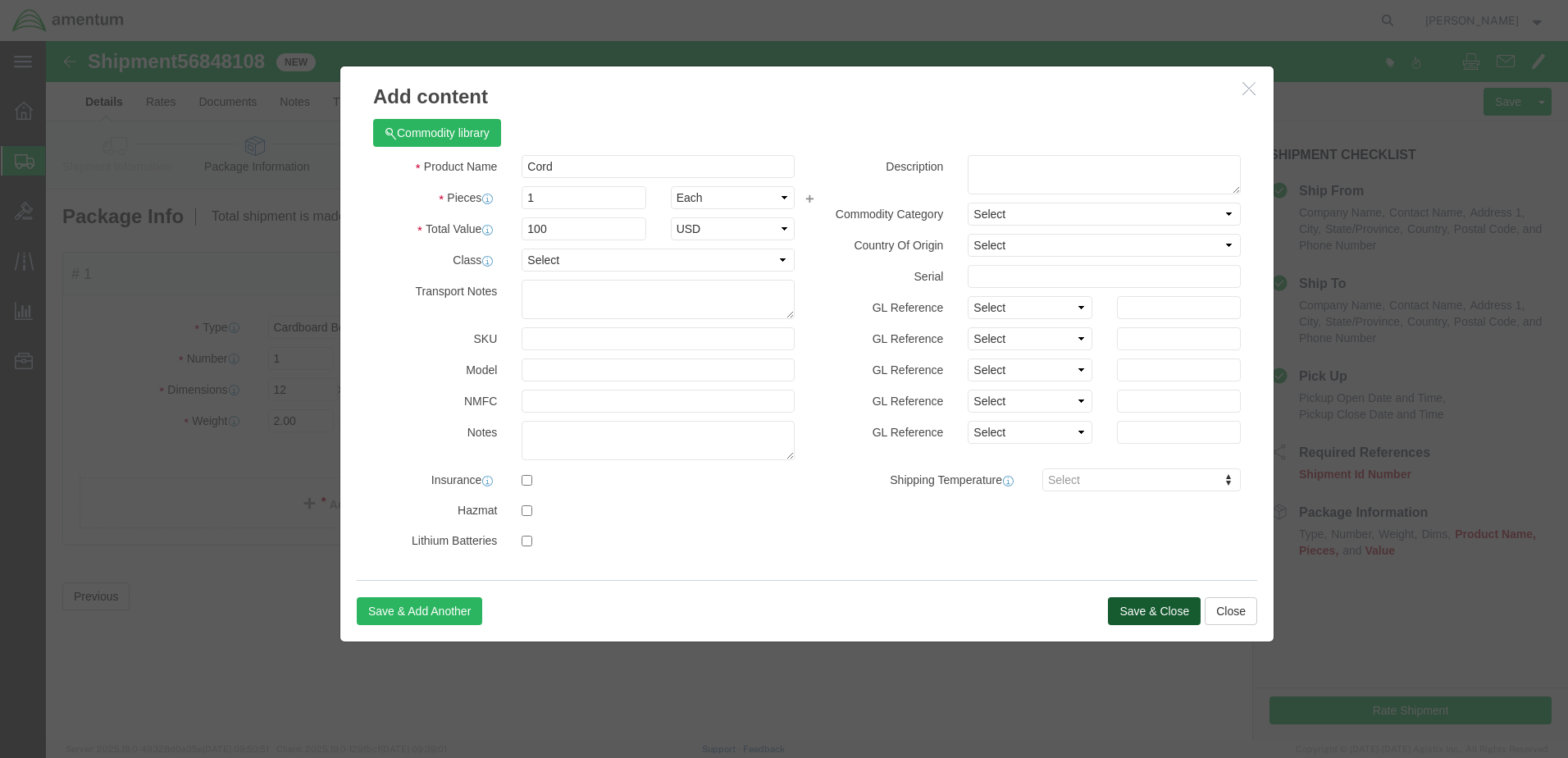
click button "Save & Close"
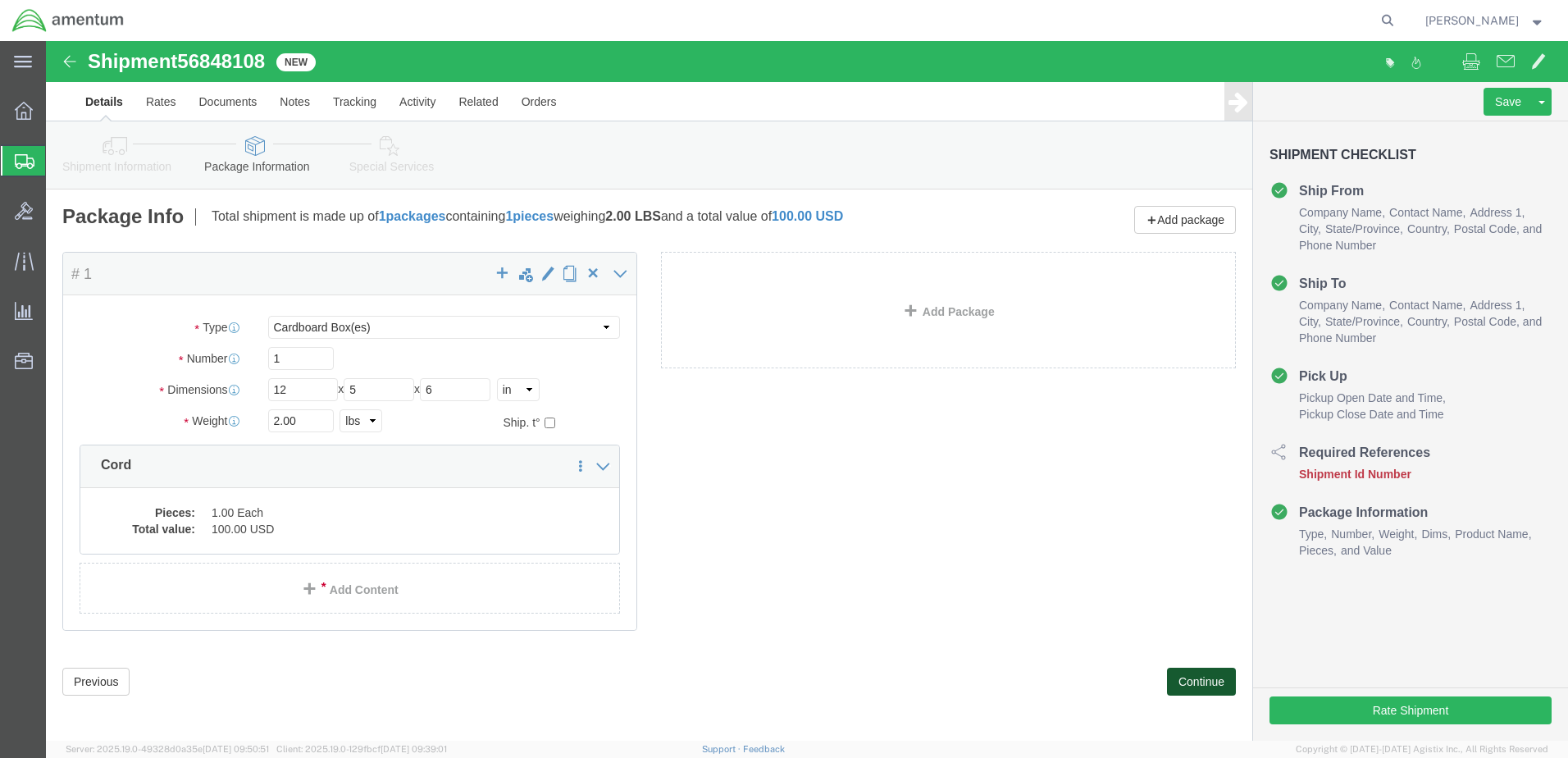
click button "Continue"
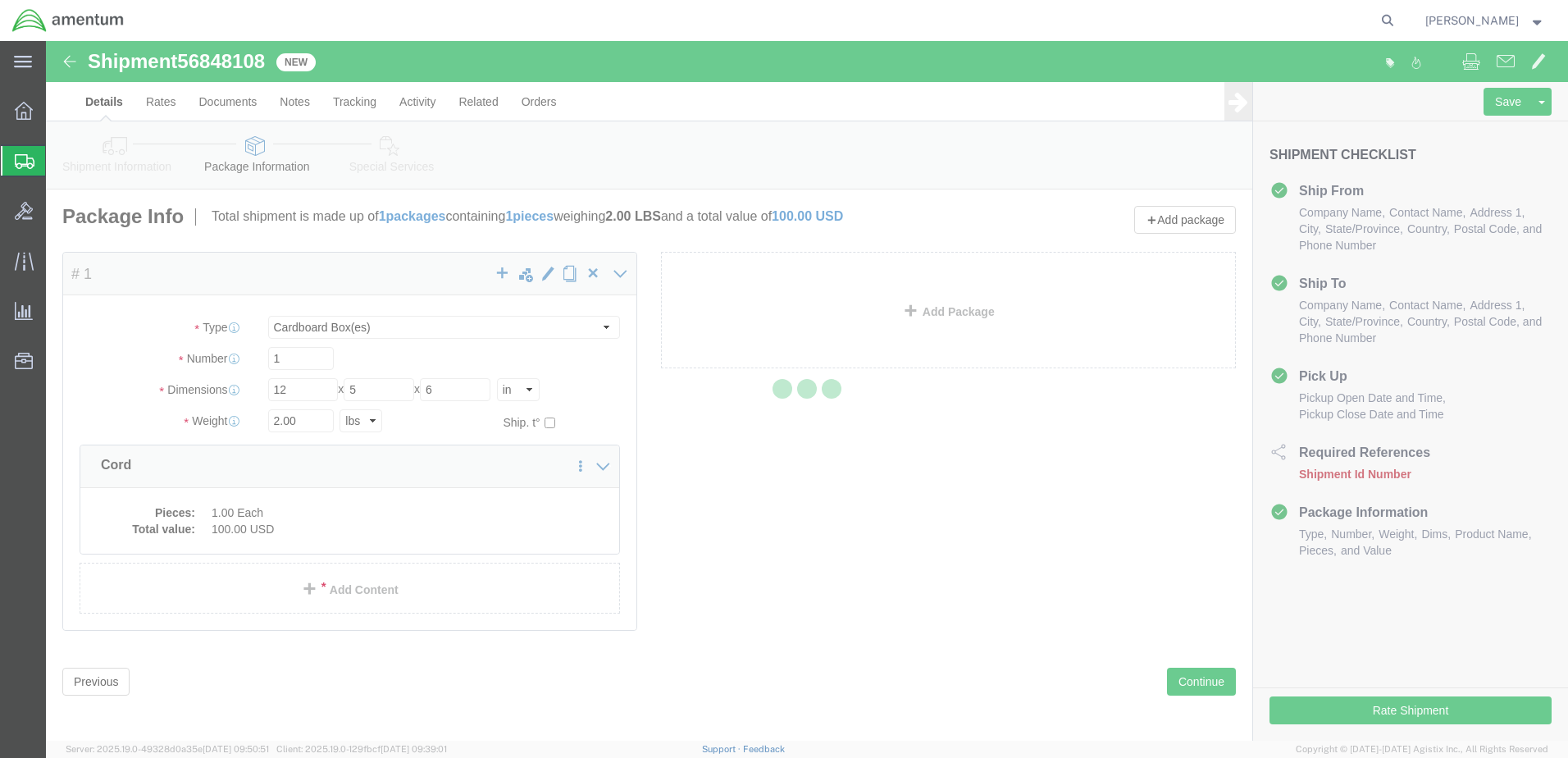
select select
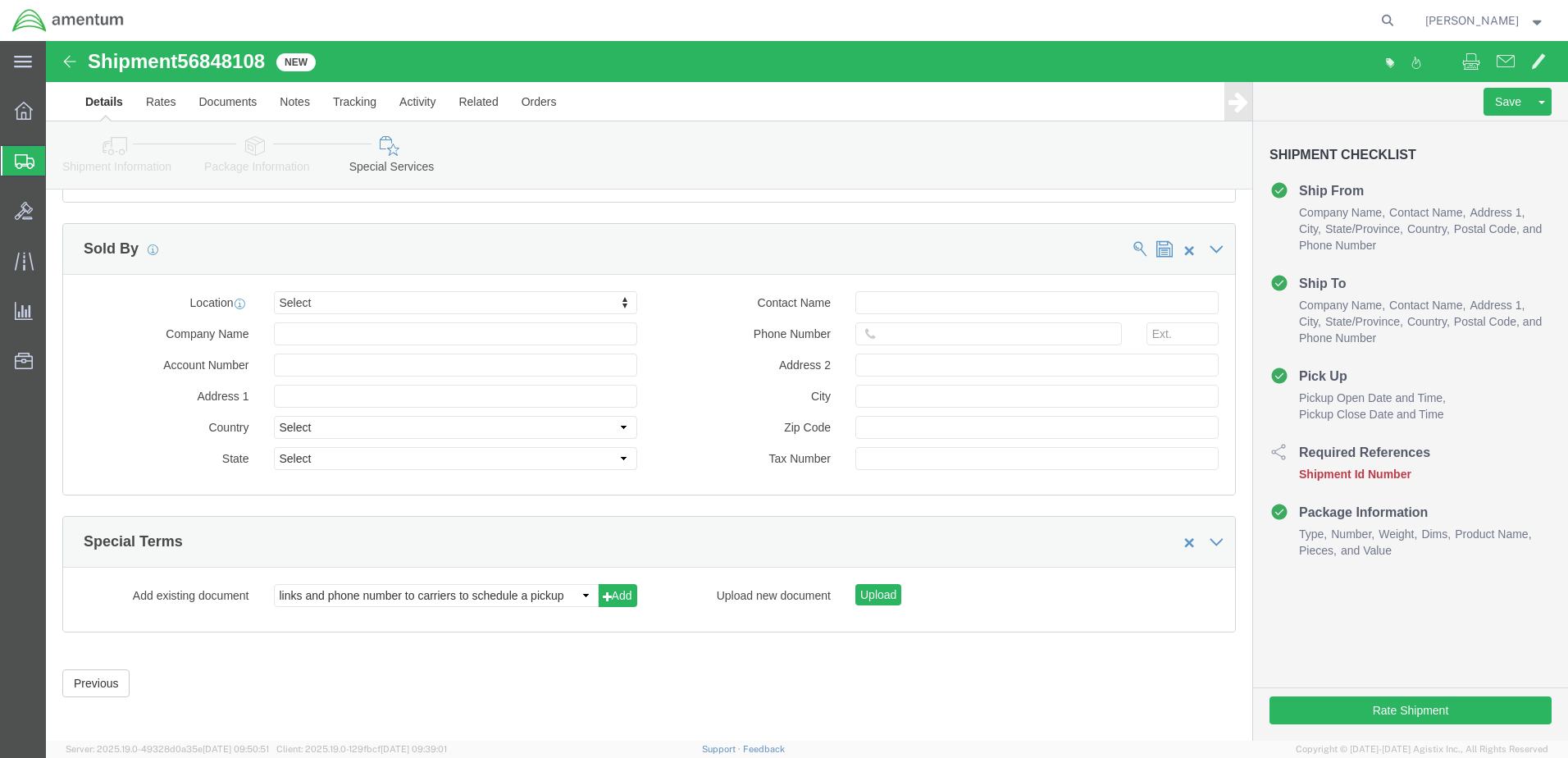
scroll to position [1528, 0]
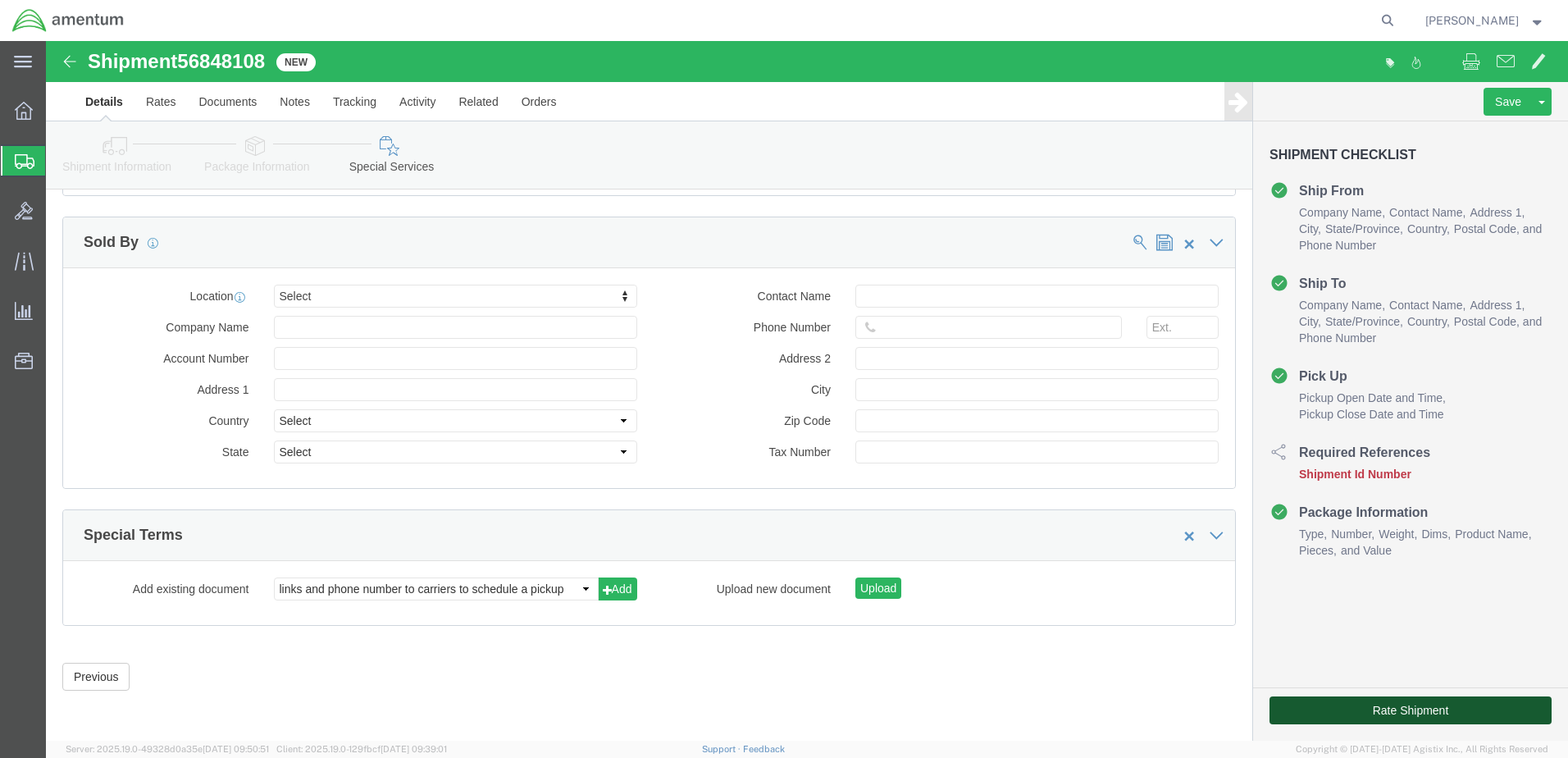
click button "Rate Shipment"
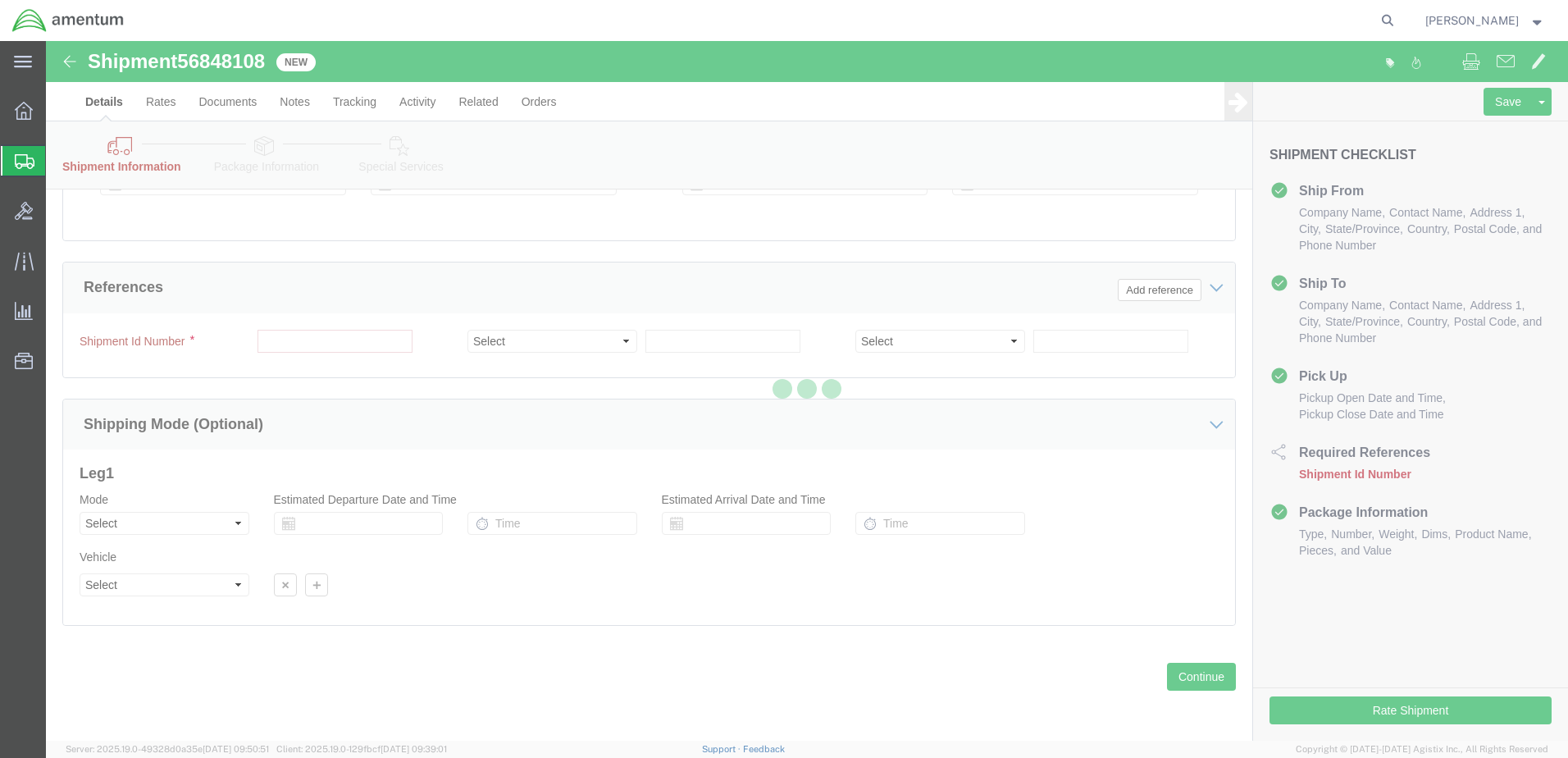
scroll to position [776, 0]
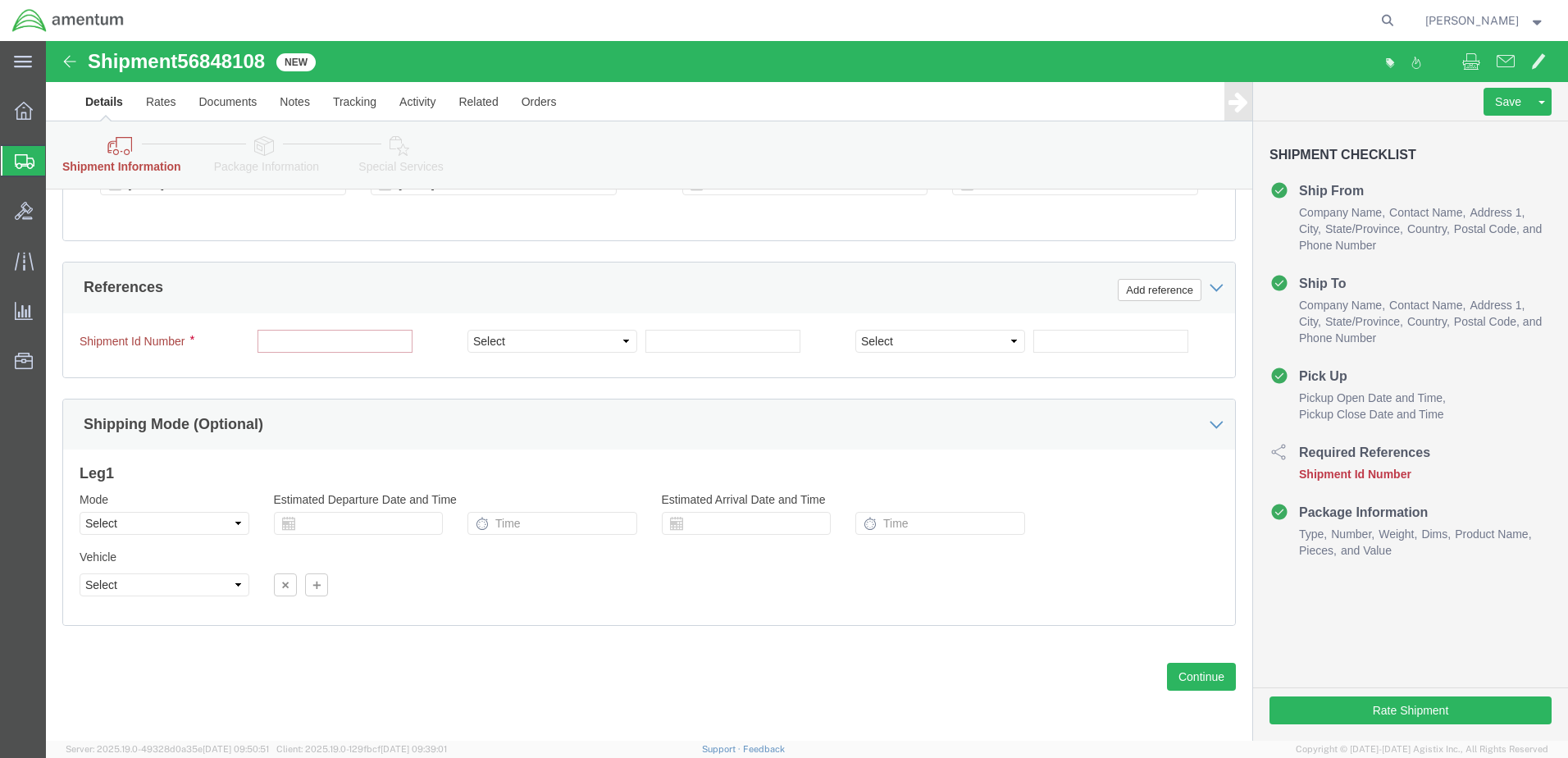
click input "text"
type input "TACLS89287"
click button "Continue"
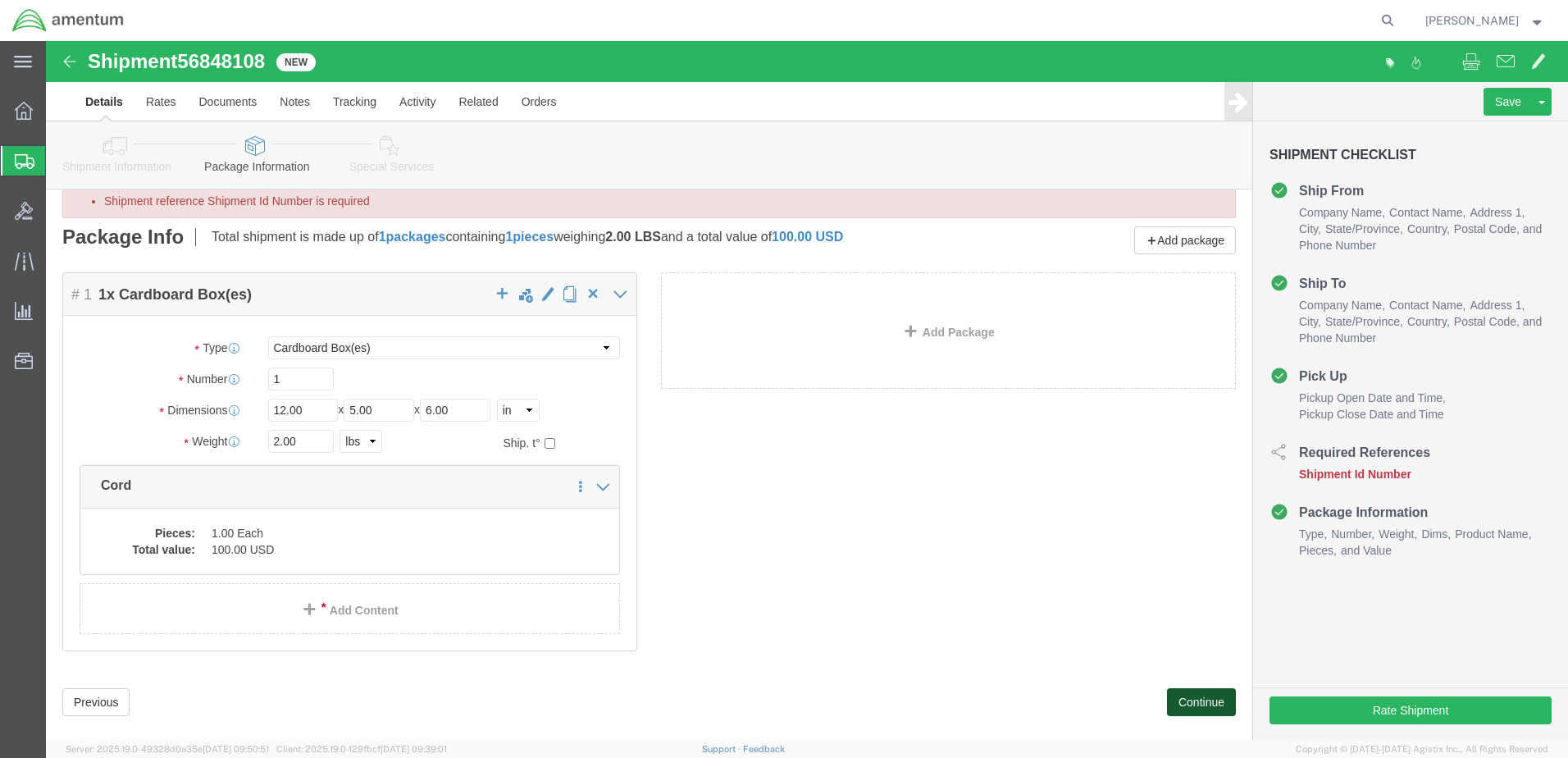
scroll to position [72, 0]
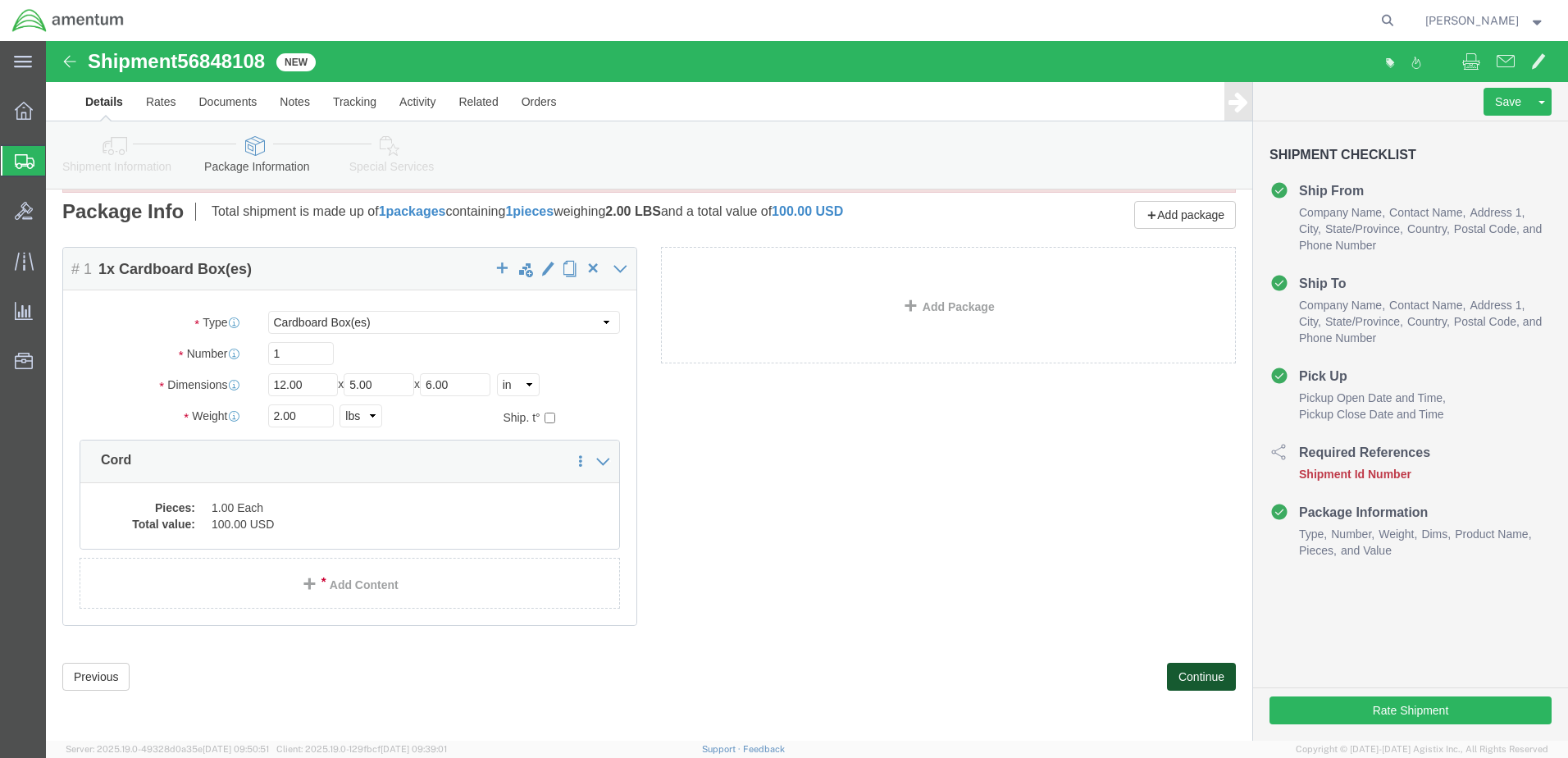
click button "Continue"
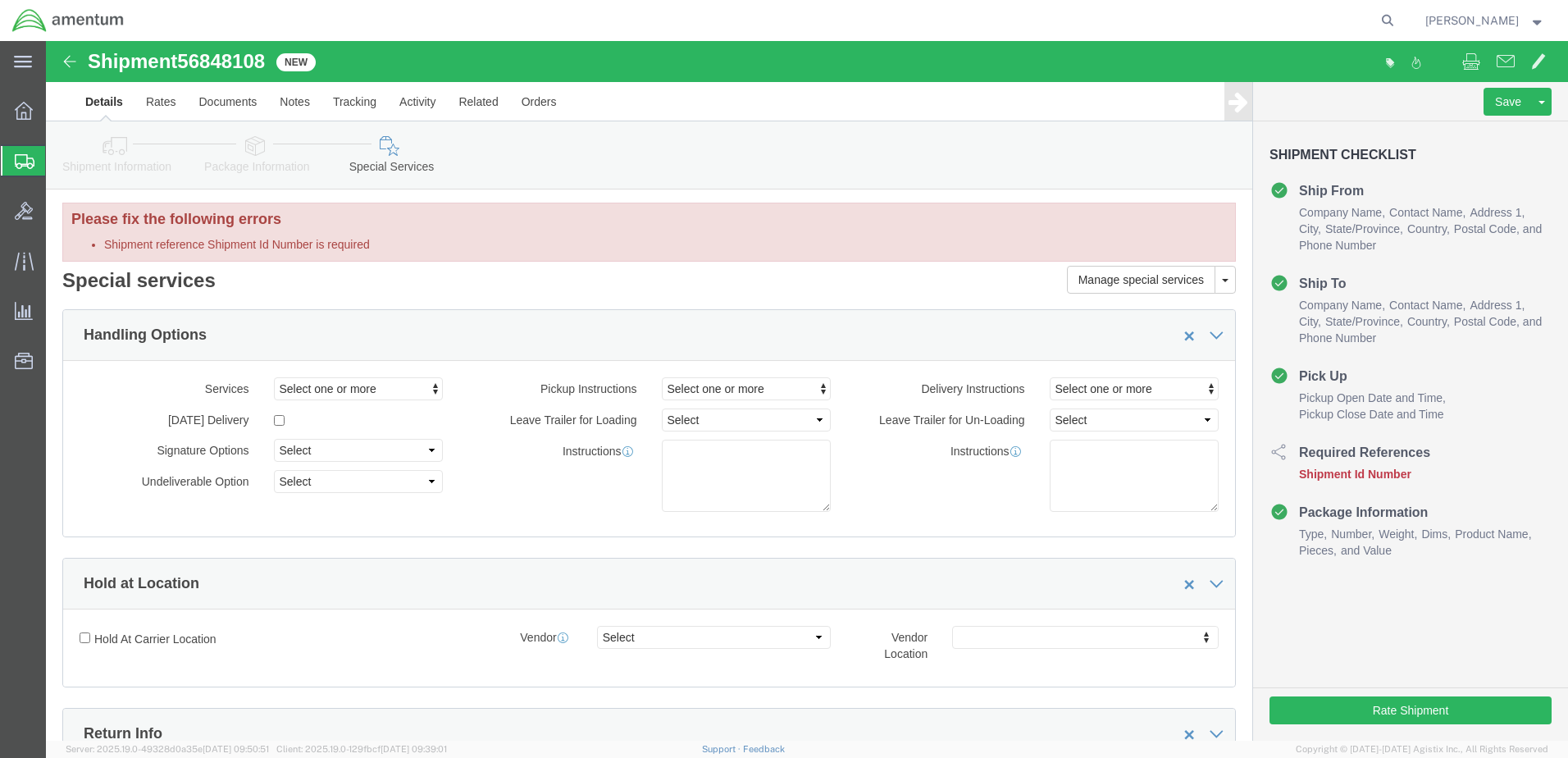
scroll to position [0, 0]
click li "Shipment reference Shipment Id Number is required"
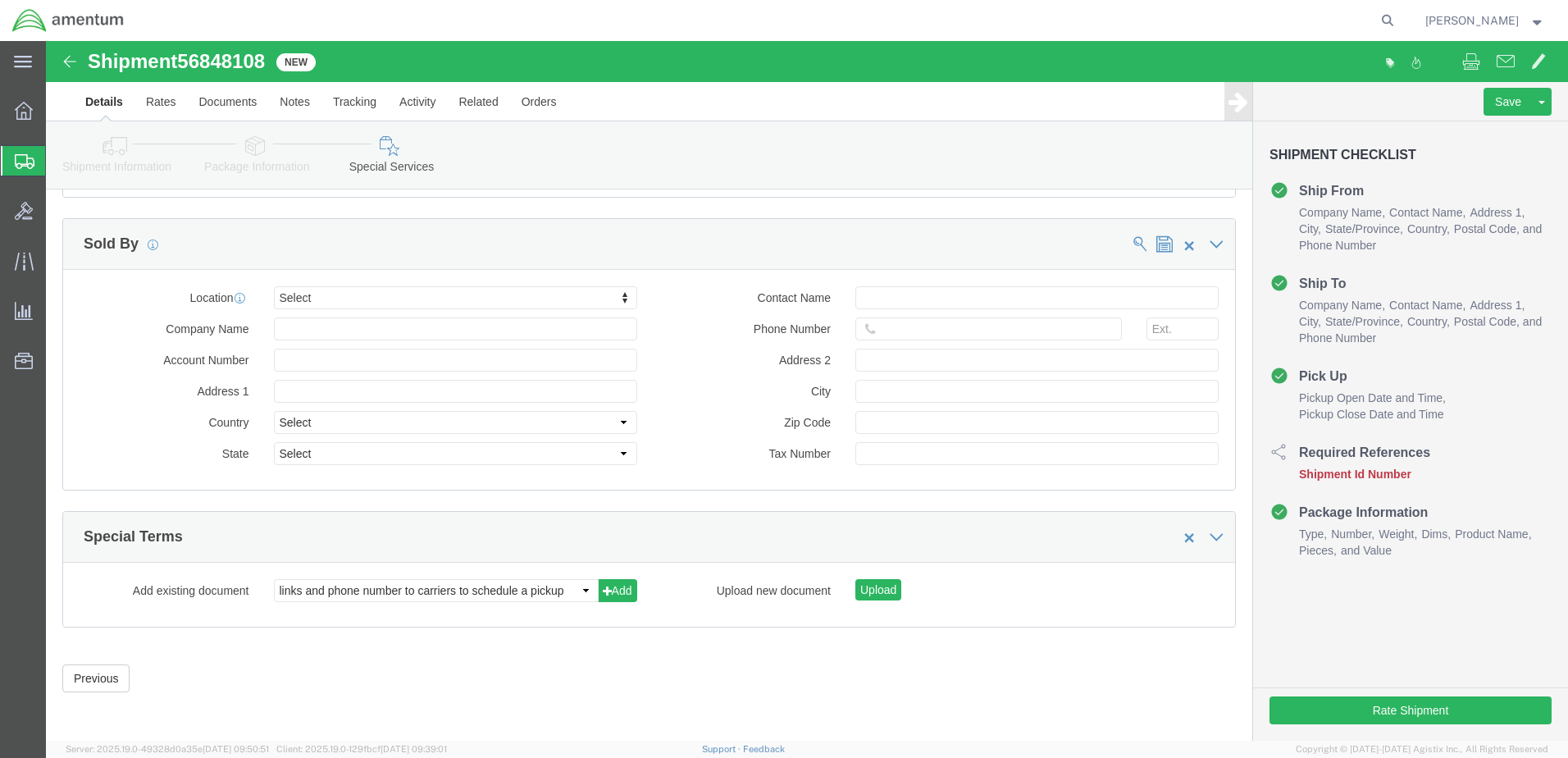
scroll to position [1596, 0]
click button "Rate Shipment"
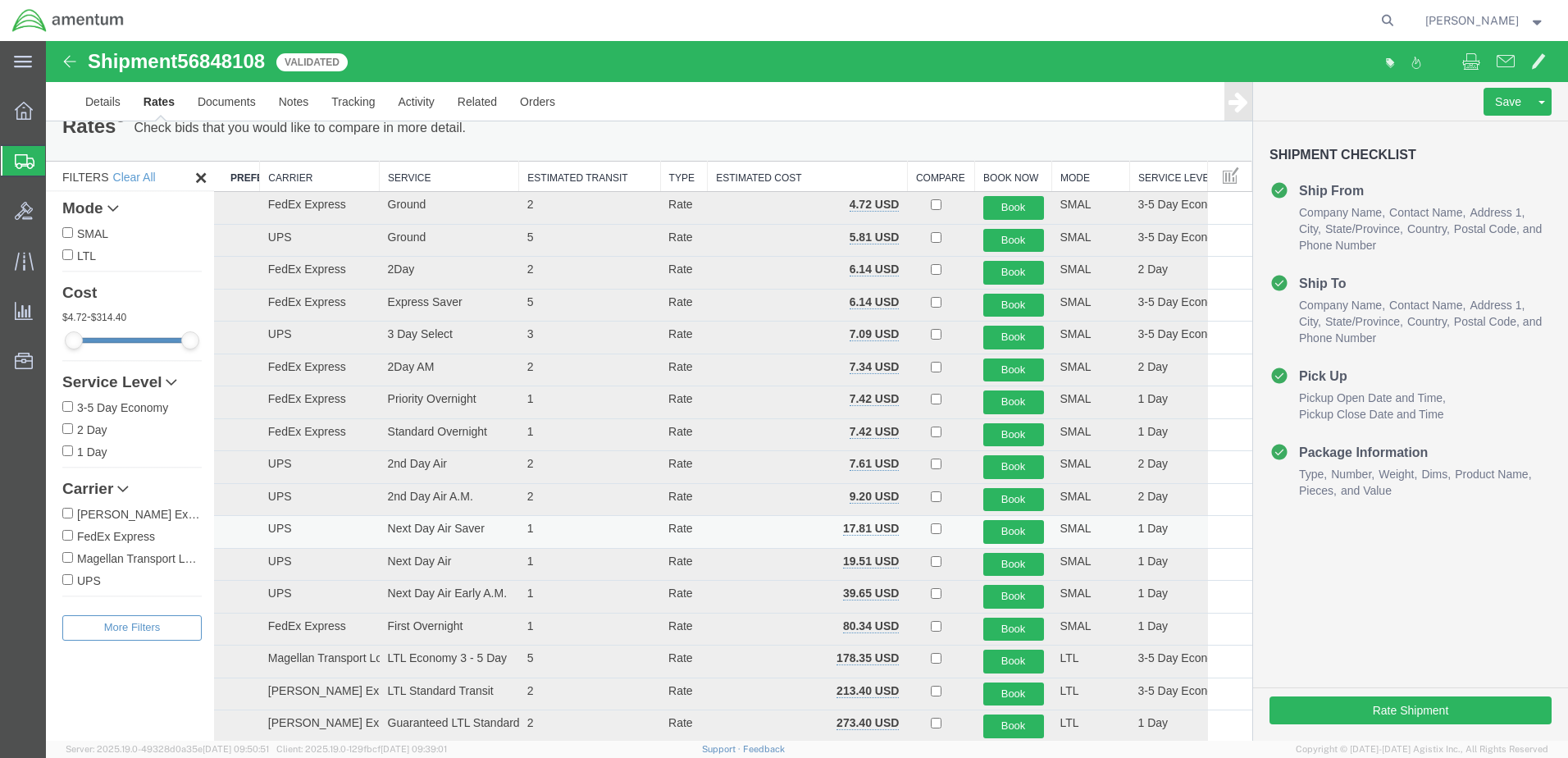
scroll to position [0, 0]
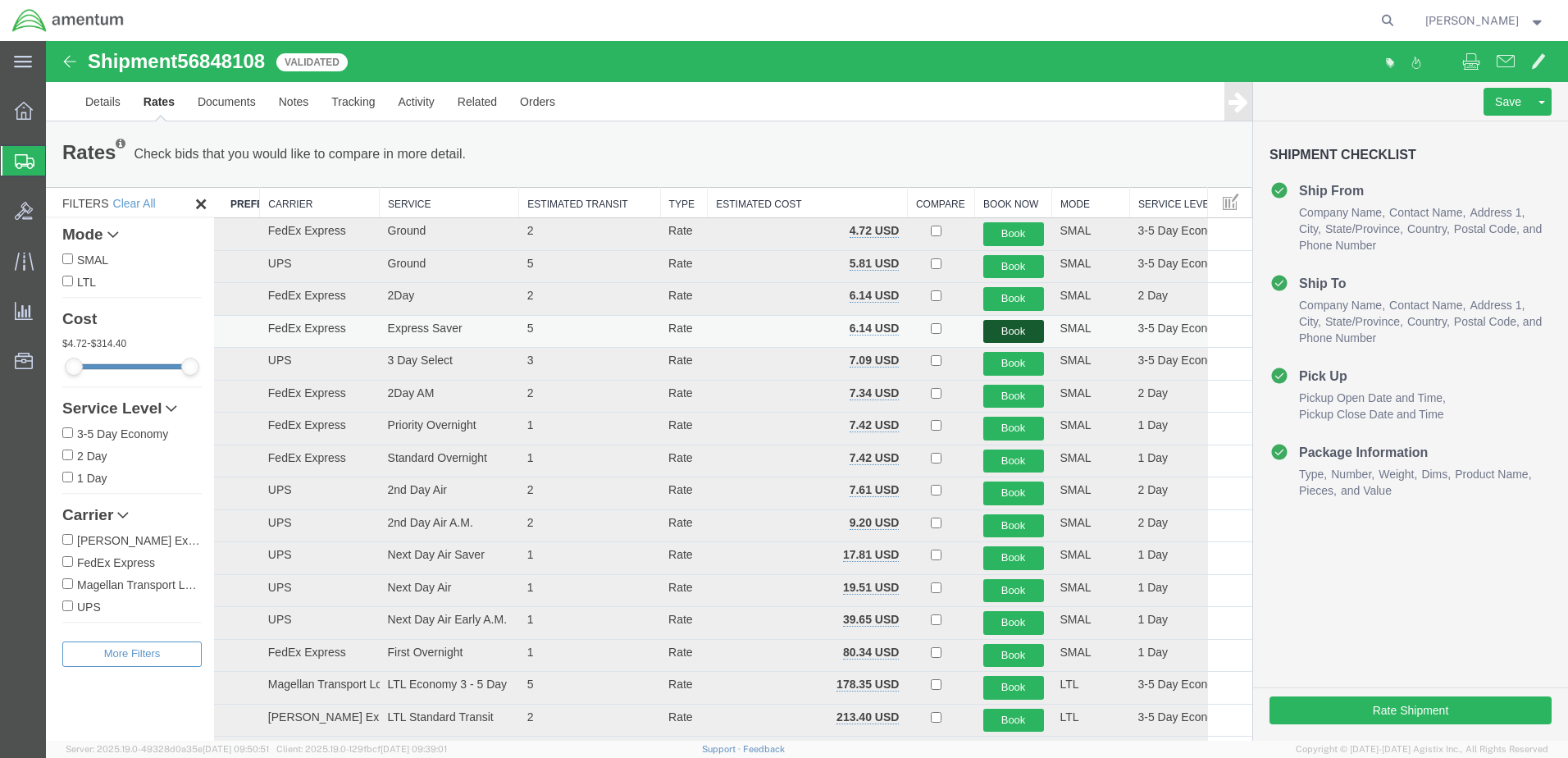
click at [1009, 329] on button "Book" at bounding box center [1013, 331] width 60 height 24
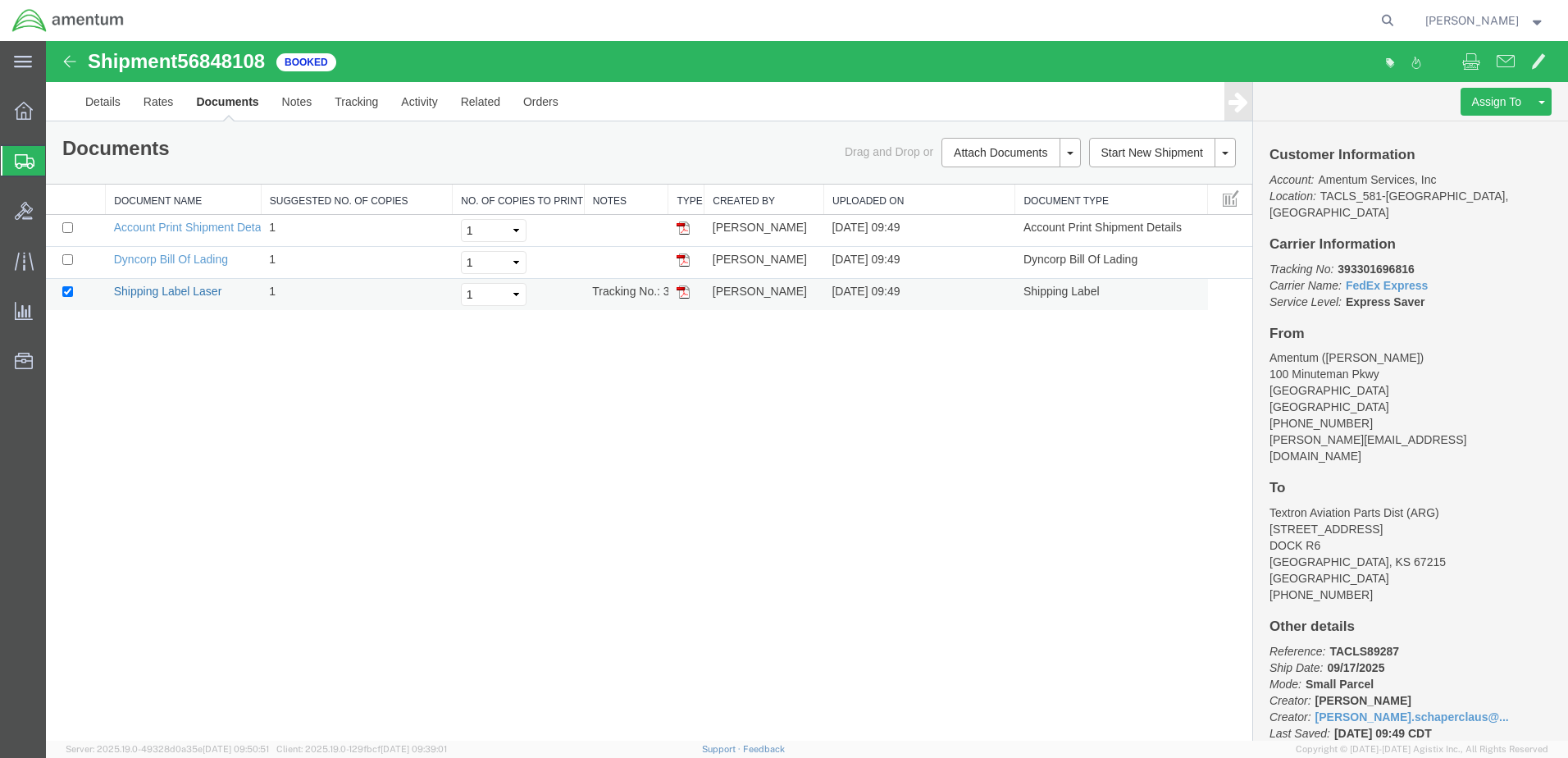
click at [199, 288] on link "Shipping Label Laser" at bounding box center [168, 291] width 108 height 13
click at [179, 260] on link "Dyncorp Bill Of Lading" at bounding box center [170, 259] width 114 height 13
click at [187, 292] on link "Shipping Label Laser" at bounding box center [168, 291] width 108 height 13
